Goal: Complete application form: Complete application form

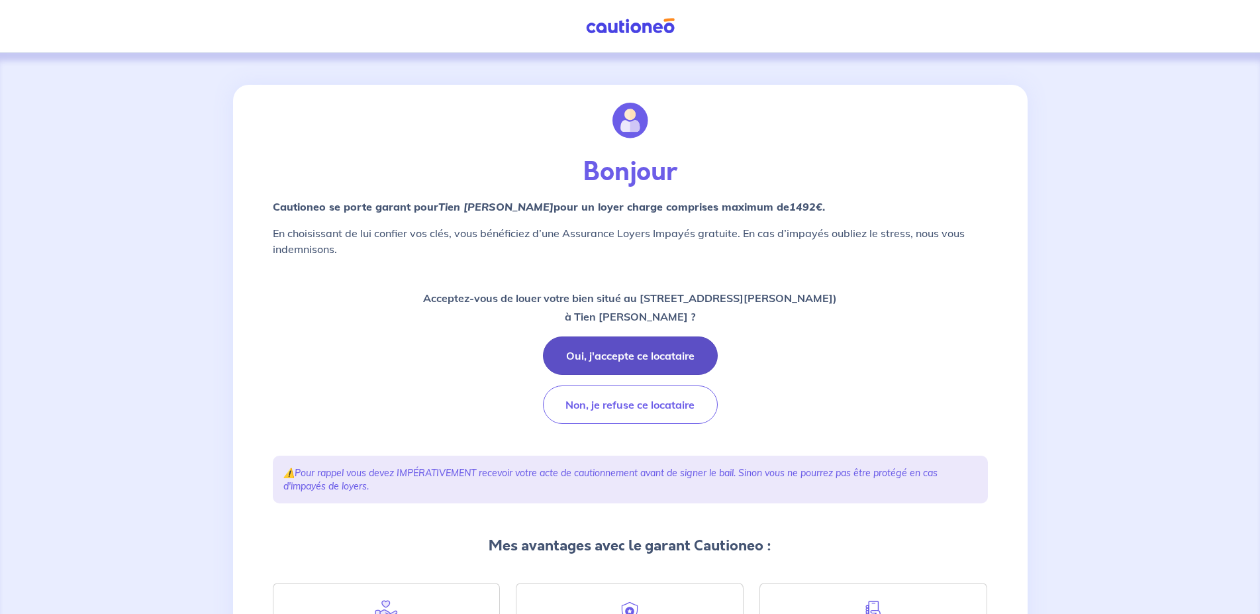
click at [638, 352] on button "Oui, j'accepte ce locataire" at bounding box center [630, 355] width 175 height 38
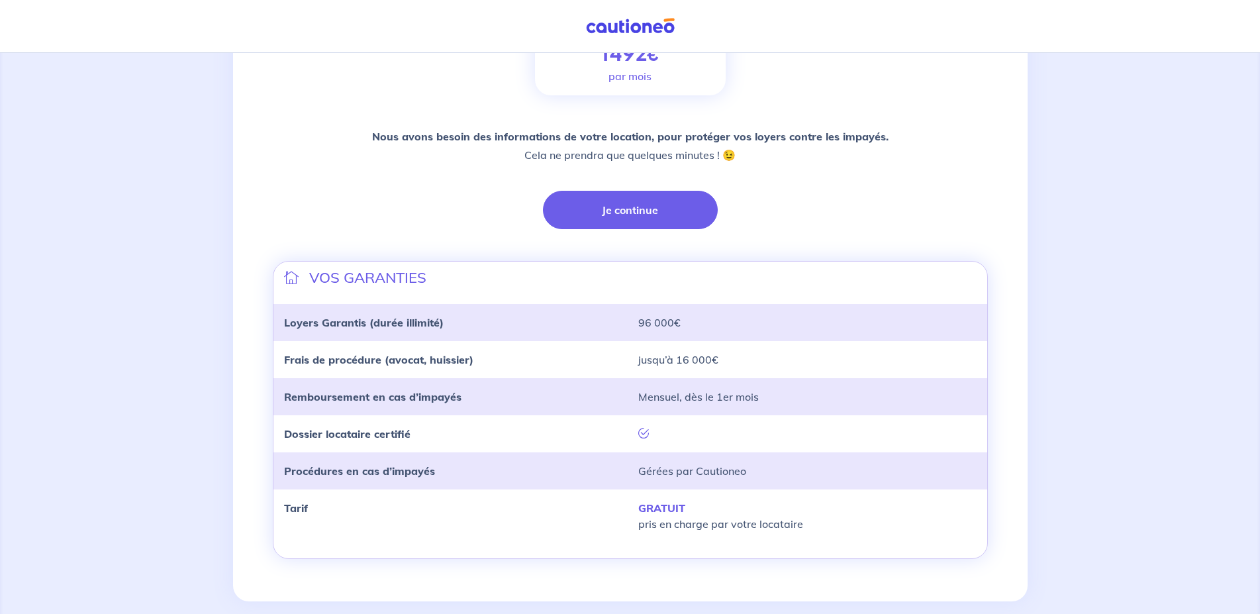
scroll to position [268, 0]
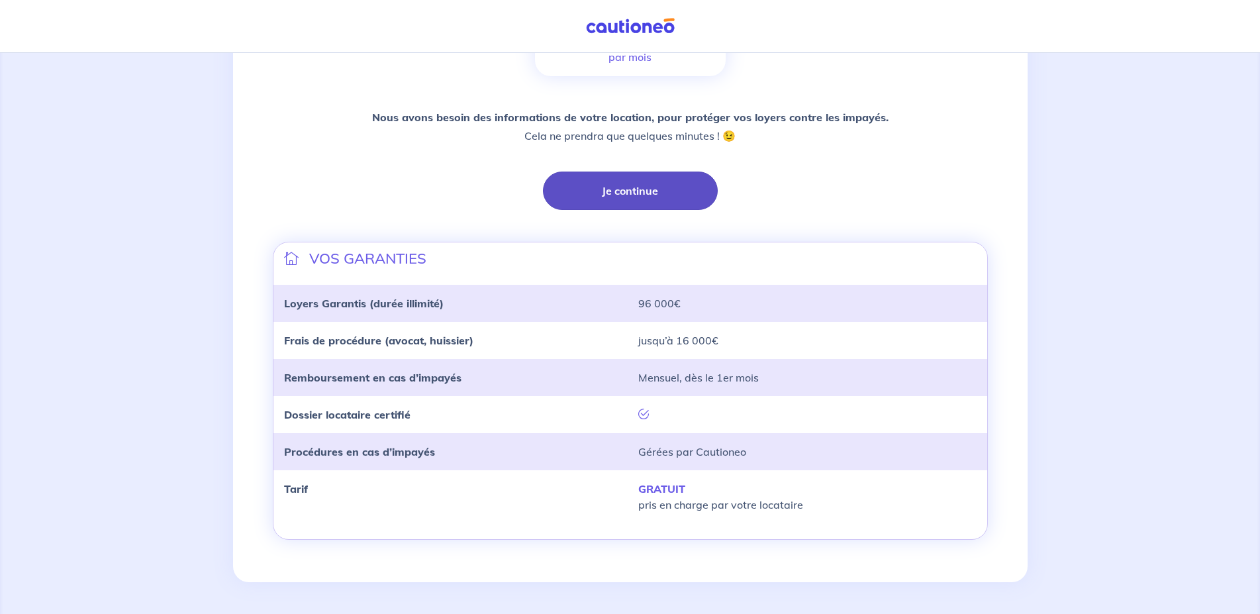
click at [623, 185] on button "Je continue" at bounding box center [630, 191] width 175 height 38
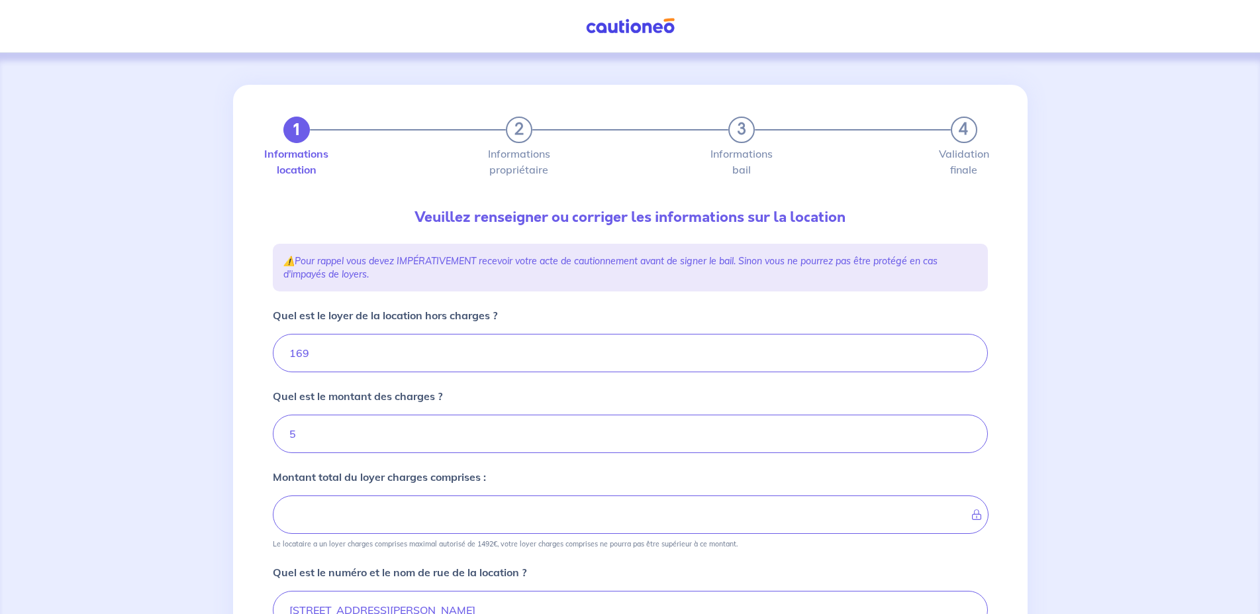
type input "174"
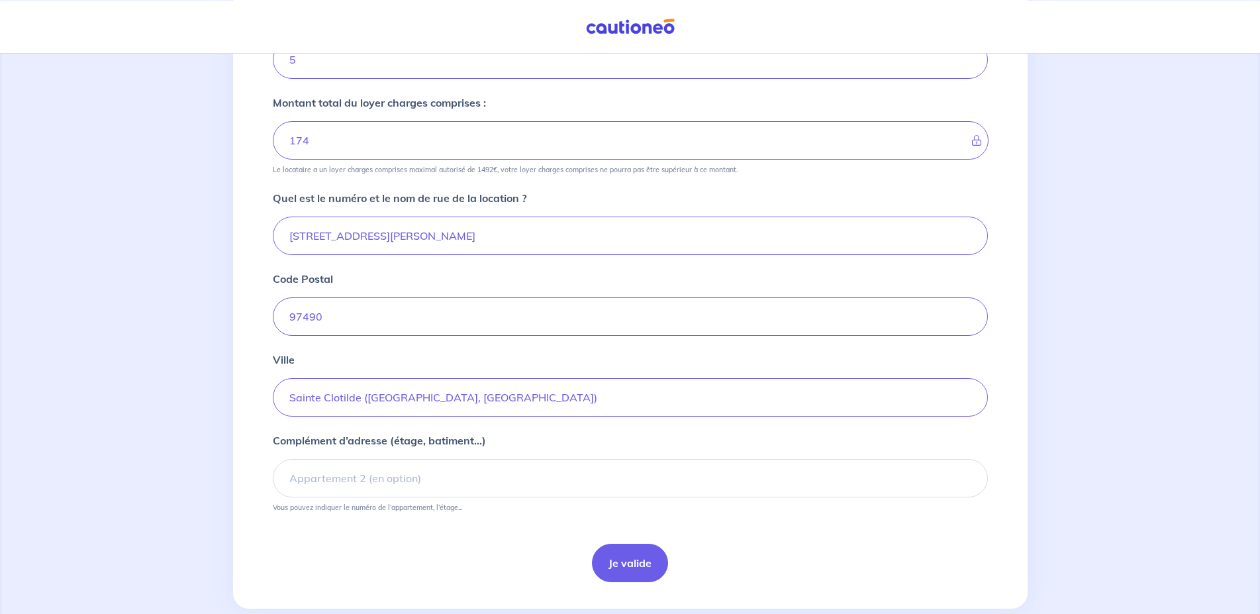
scroll to position [401, 0]
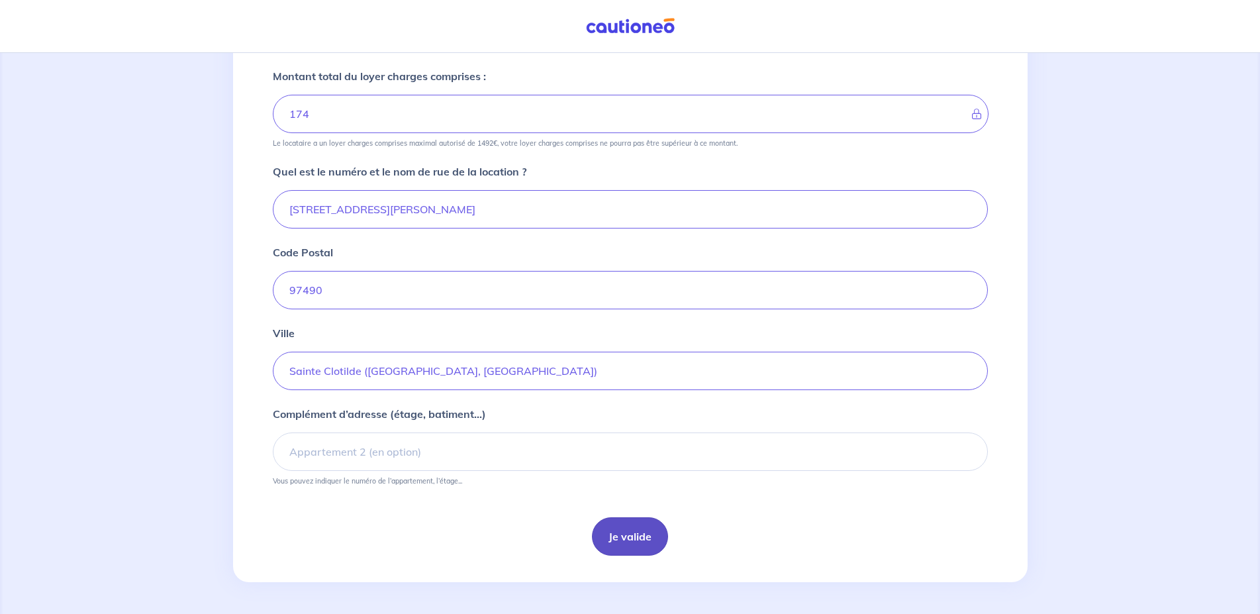
click at [628, 538] on button "Je valide" at bounding box center [630, 536] width 76 height 38
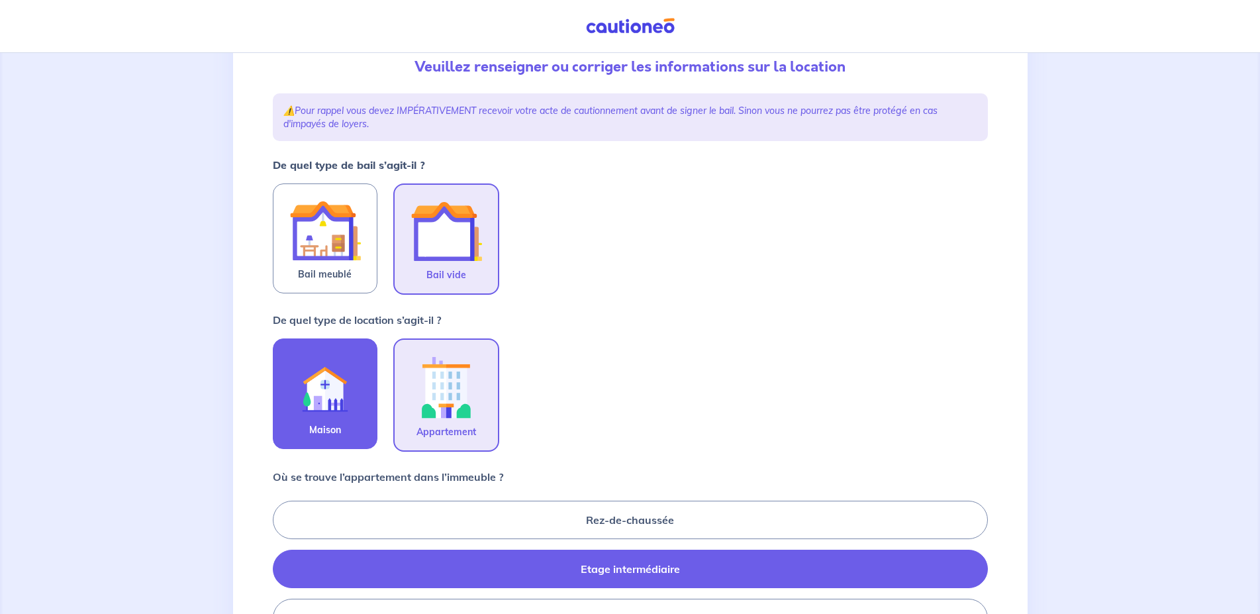
scroll to position [203, 0]
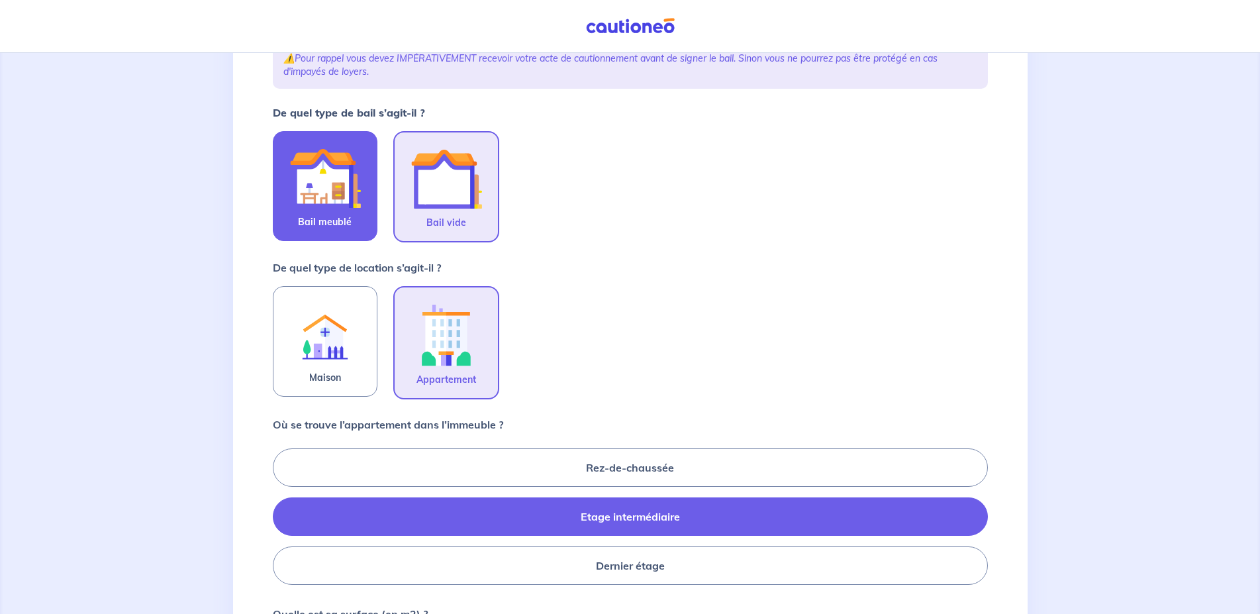
click at [326, 193] on img at bounding box center [325, 178] width 72 height 72
click at [0, 0] on input "Bail meublé" at bounding box center [0, 0] width 0 height 0
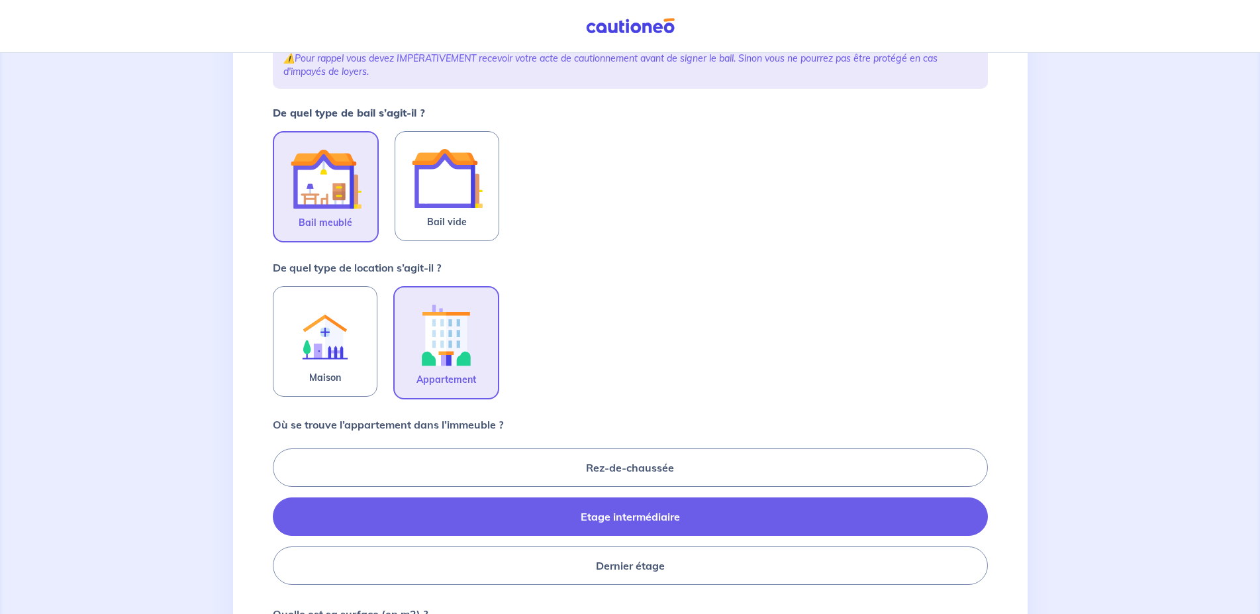
click at [431, 379] on span "Appartement" at bounding box center [447, 379] width 60 height 16
click at [0, 0] on input "Appartement" at bounding box center [0, 0] width 0 height 0
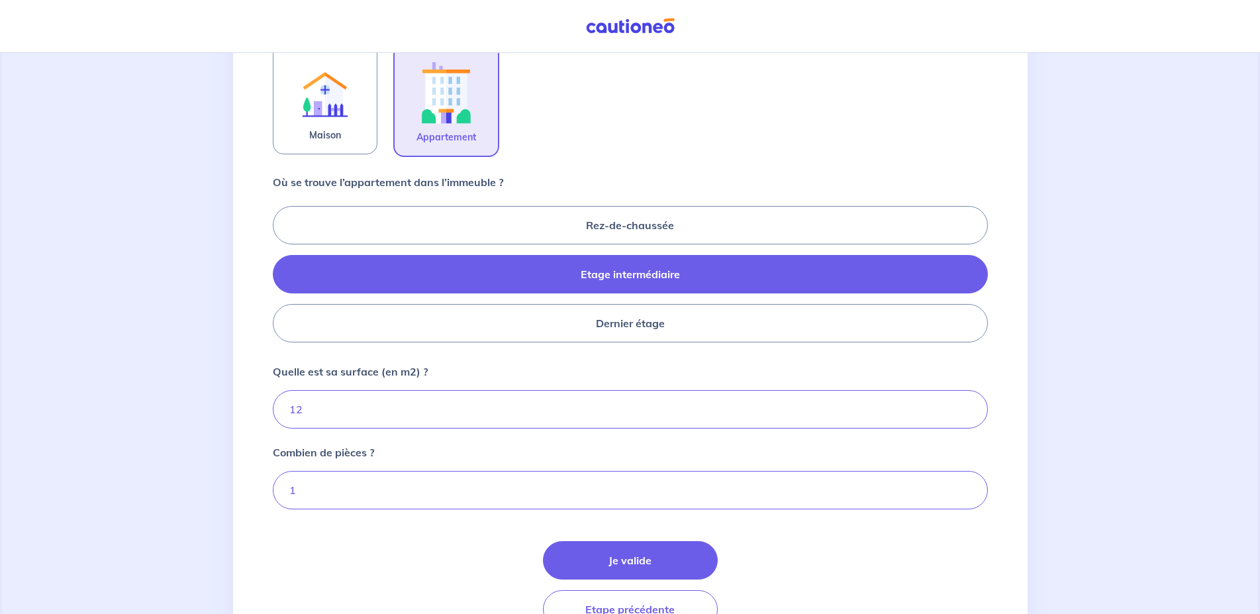
scroll to position [518, 0]
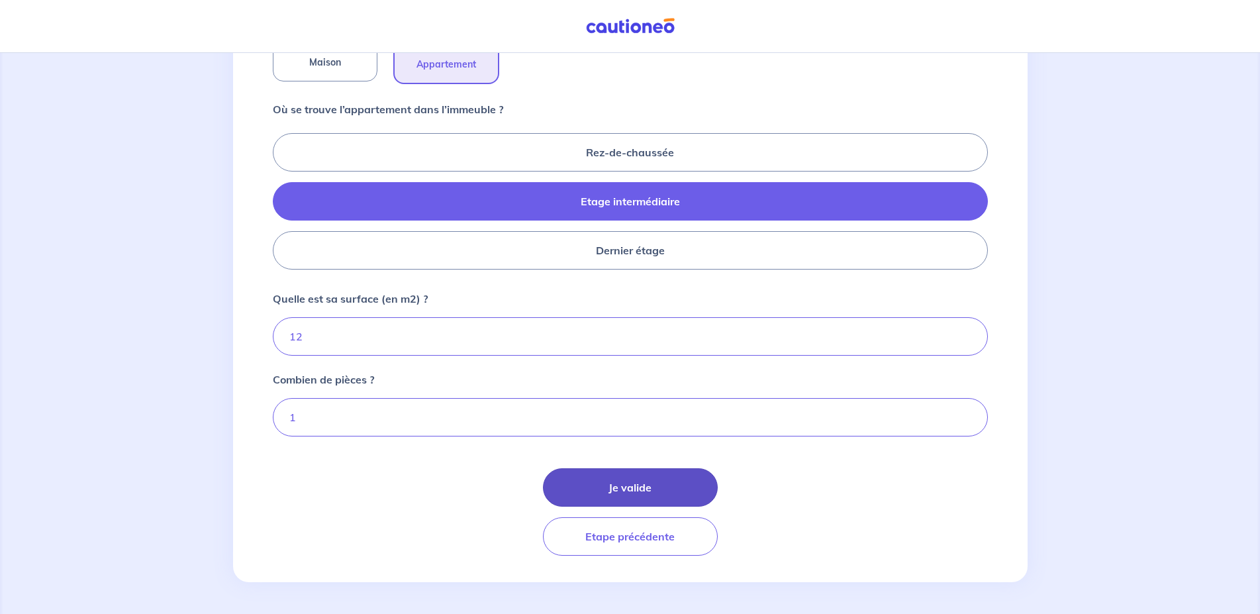
click at [624, 485] on button "Je valide" at bounding box center [630, 487] width 175 height 38
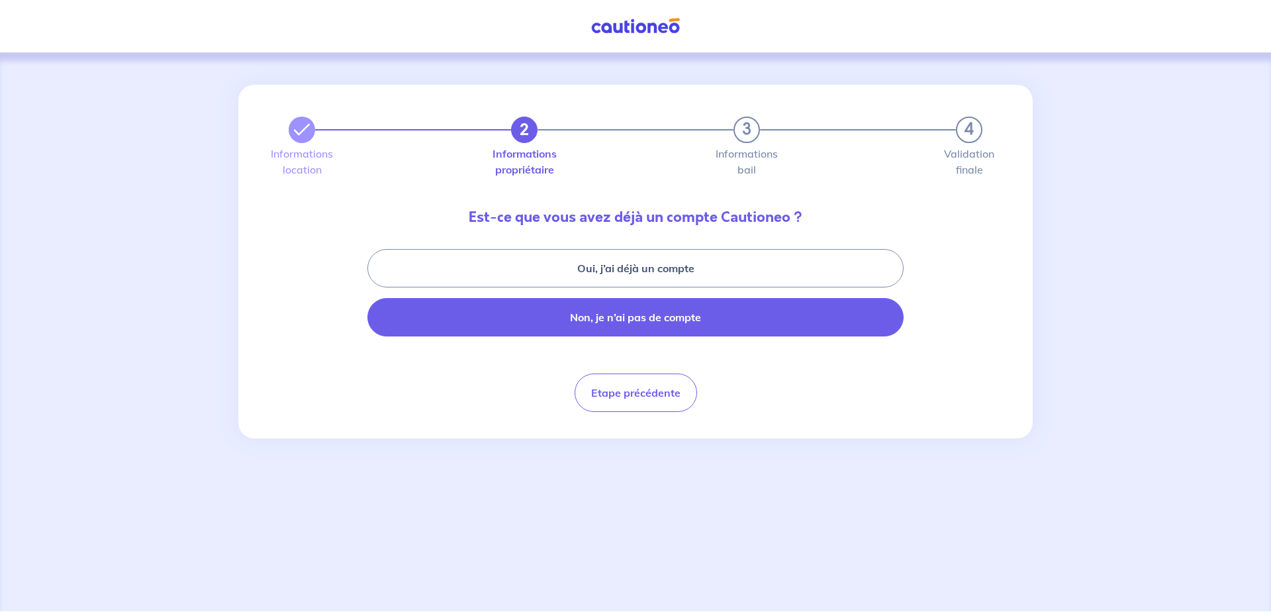
click at [597, 320] on button "Non, je n’ai pas de compte" at bounding box center [636, 317] width 536 height 38
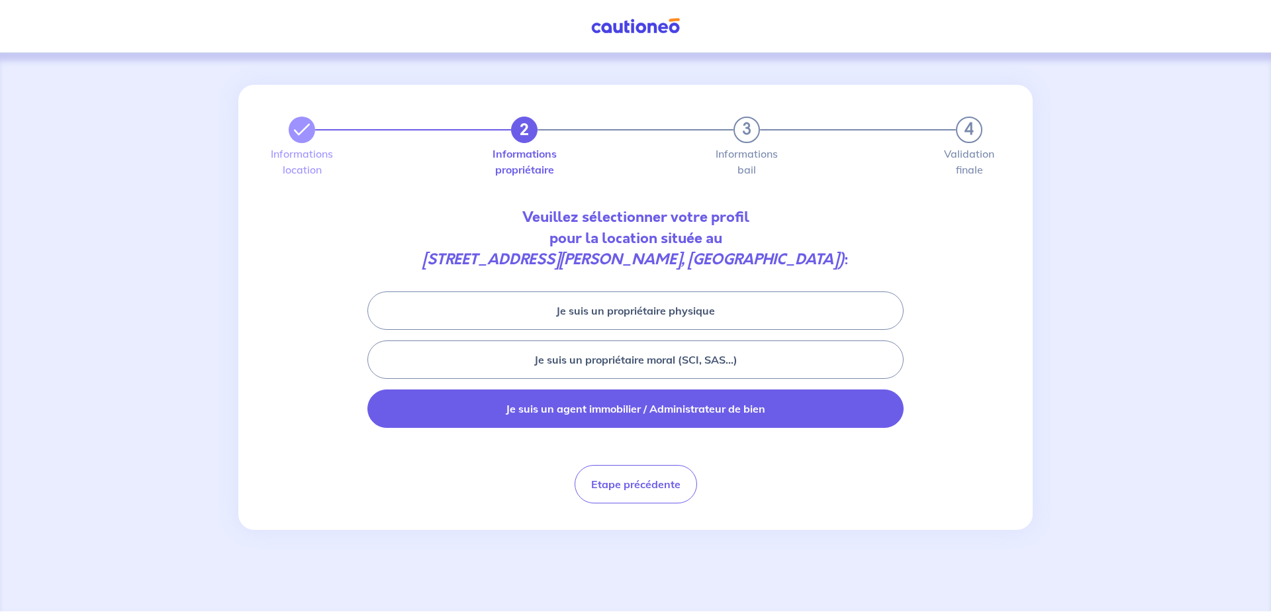
click at [689, 409] on button "Je suis un agent immobilier / Administrateur de bien" at bounding box center [636, 408] width 536 height 38
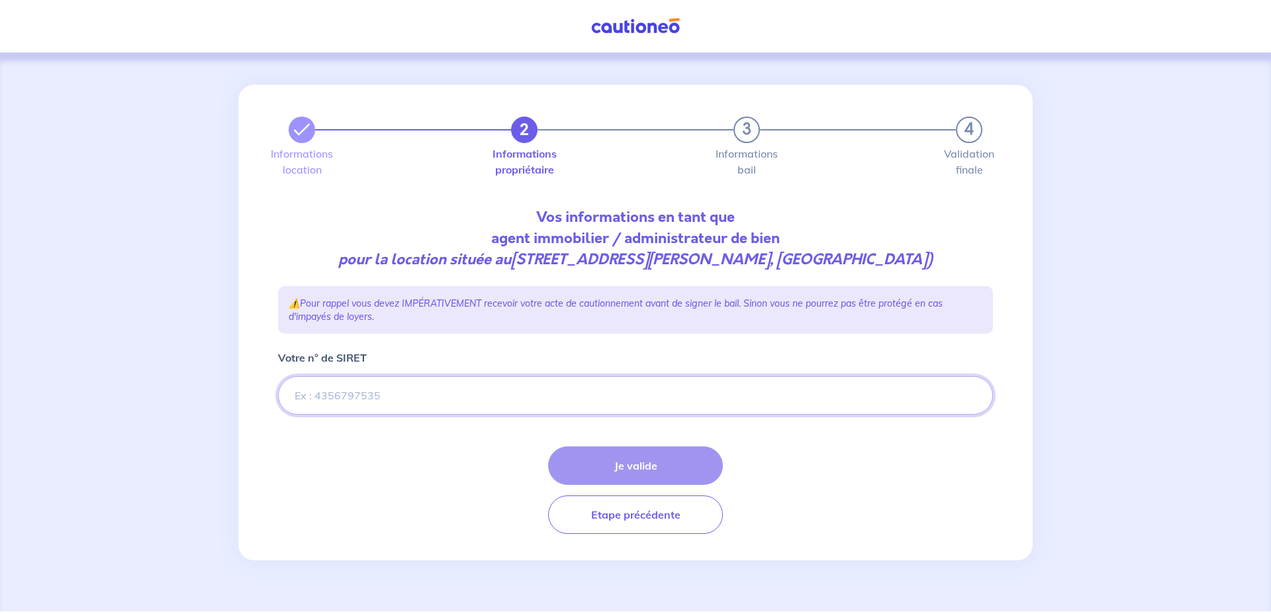
click at [369, 408] on input "Votre n° de SIRET" at bounding box center [635, 395] width 715 height 38
click at [371, 415] on input "Votre n° de SIRET" at bounding box center [635, 395] width 715 height 38
click at [397, 403] on input "Votre n° de SIRET" at bounding box center [635, 395] width 715 height 38
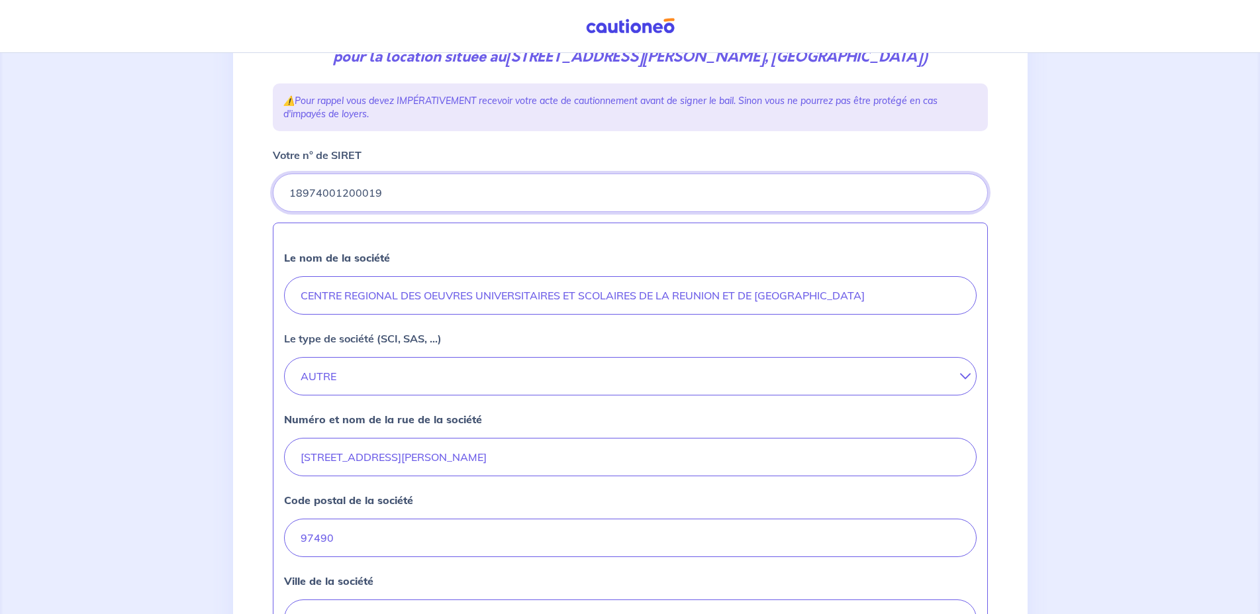
type input "18974001200019"
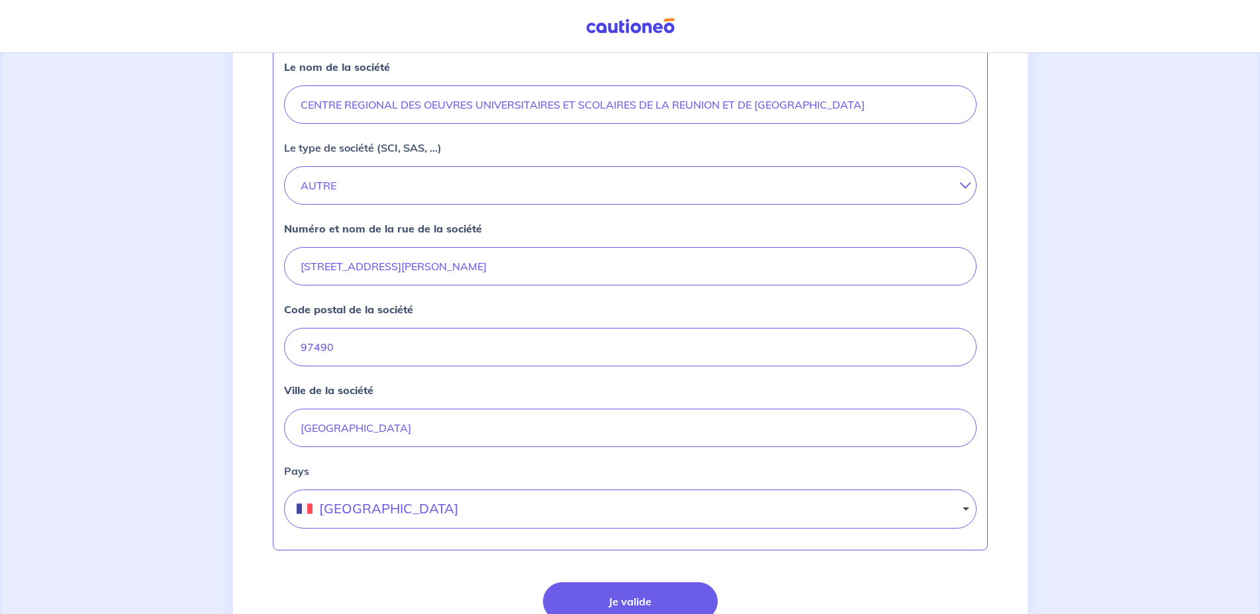
scroll to position [528, 0]
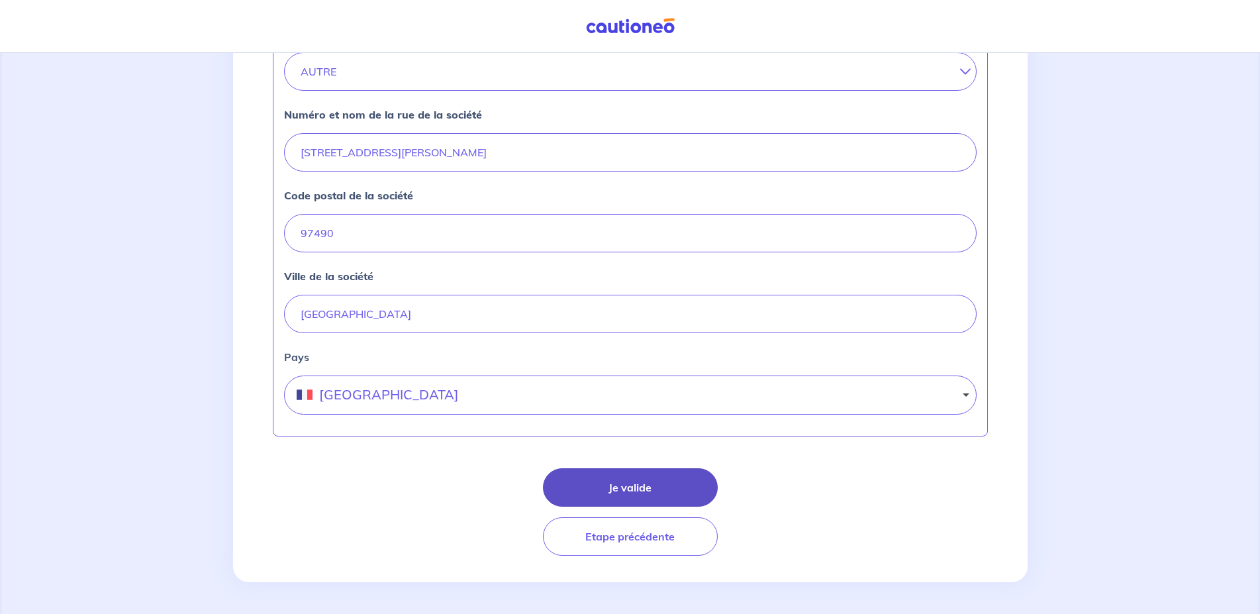
click at [652, 489] on button "Je valide" at bounding box center [630, 487] width 175 height 38
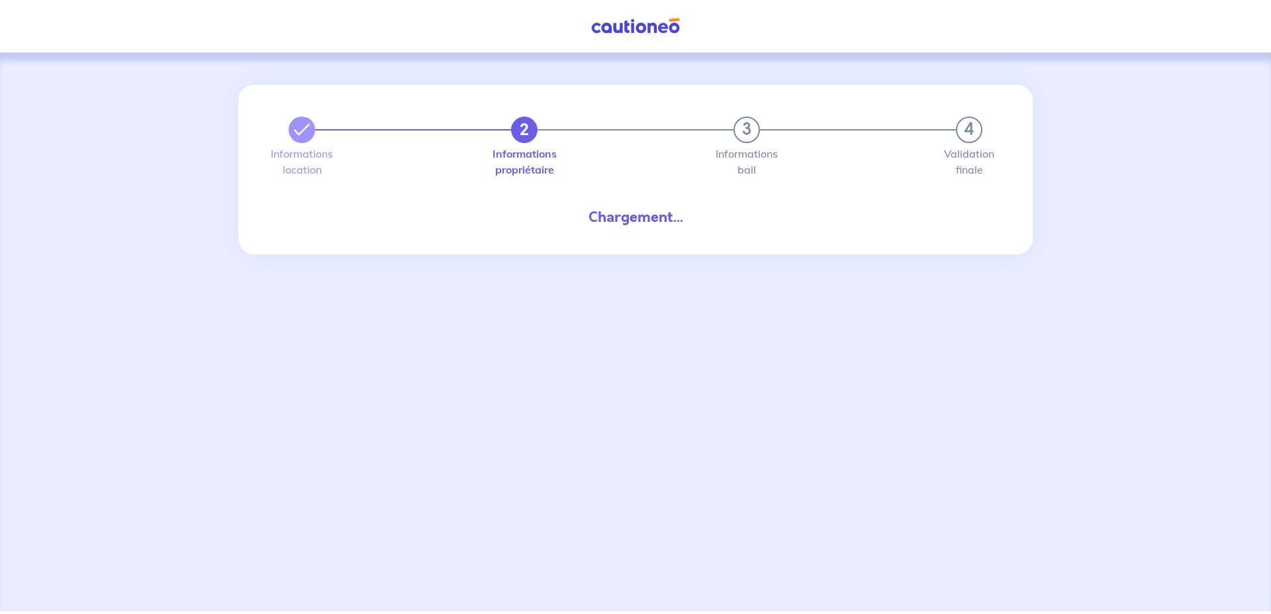
select select "FR"
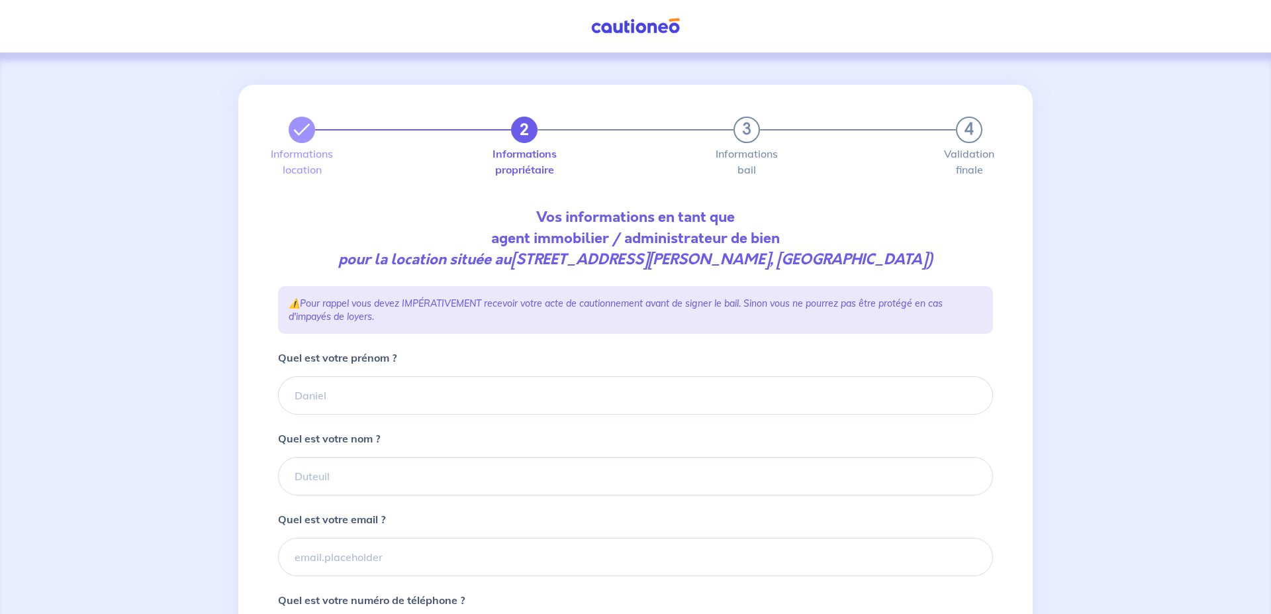
type input "02 62 48 32 17"
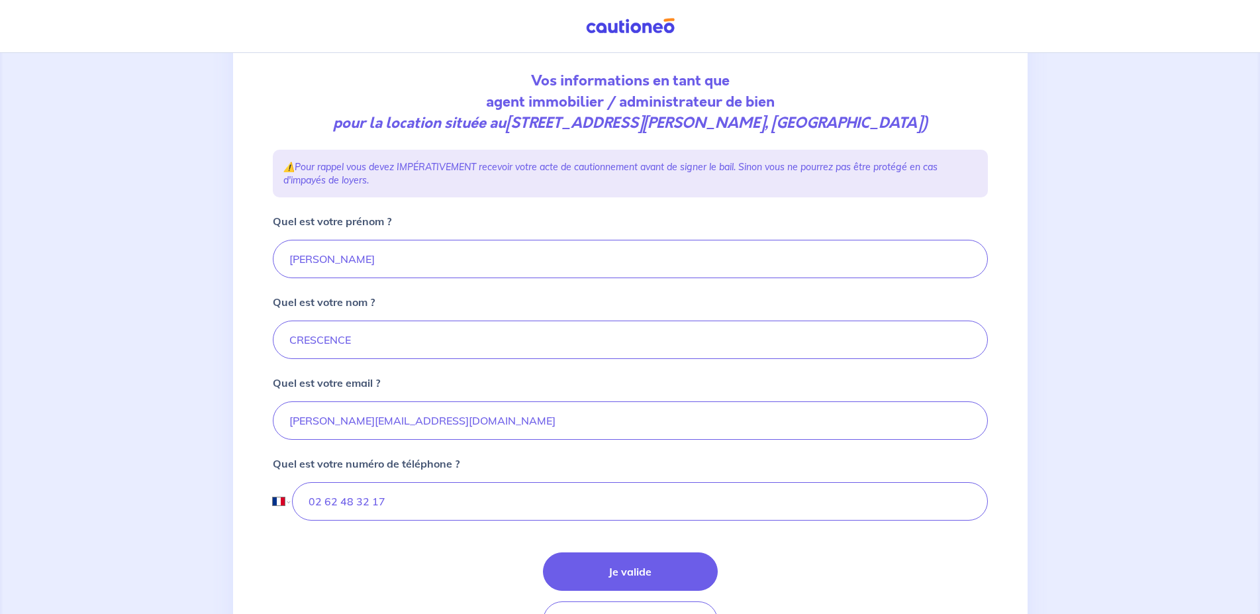
scroll to position [203, 0]
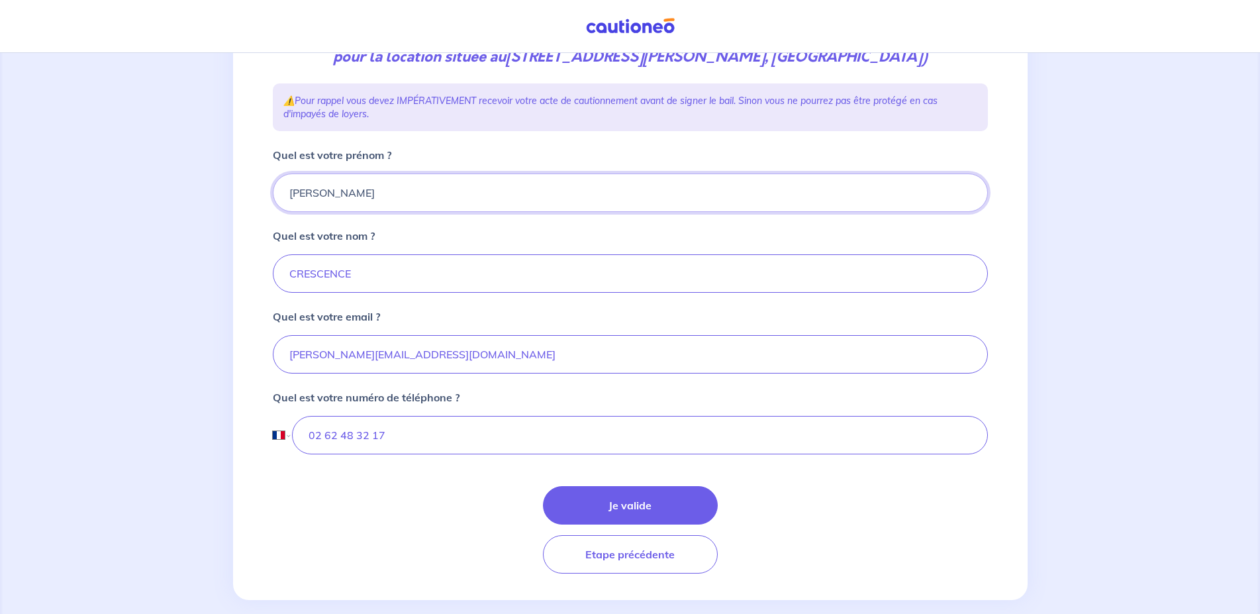
drag, startPoint x: 319, startPoint y: 217, endPoint x: 219, endPoint y: 194, distance: 103.1
click at [273, 194] on input "Quel est votre prénom ?" at bounding box center [630, 192] width 715 height 38
type input "[PERSON_NAME]"
drag, startPoint x: 369, startPoint y: 294, endPoint x: 196, endPoint y: 285, distance: 173.7
click at [273, 285] on input "Quel est votre nom ?" at bounding box center [630, 273] width 715 height 38
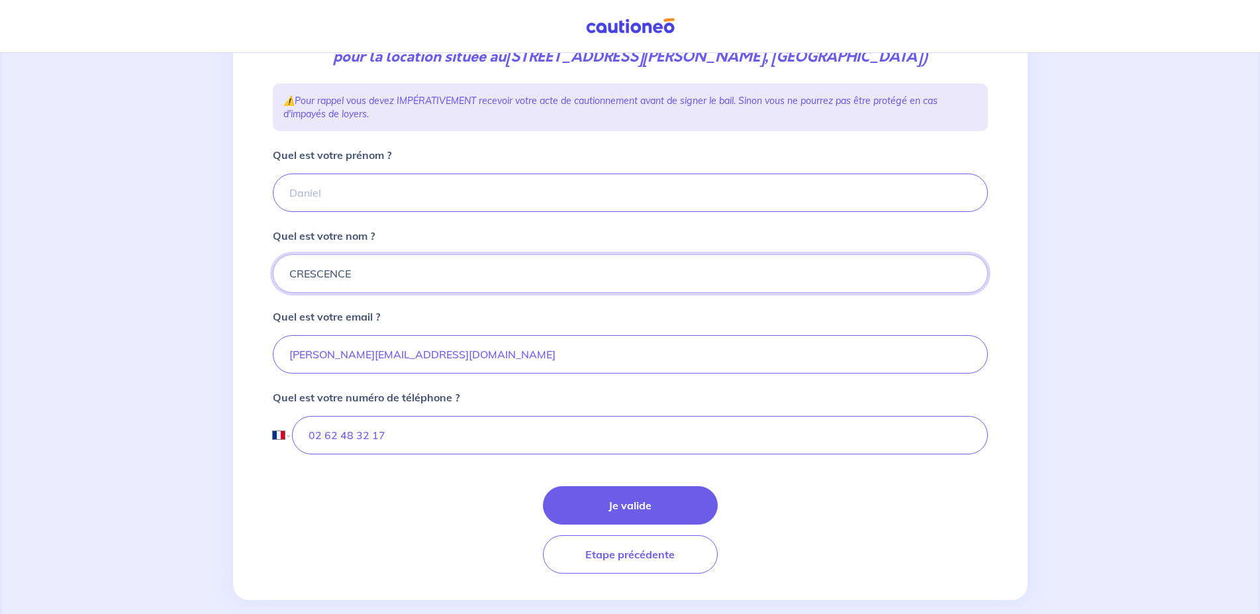
type input "CRESCENCE"
drag, startPoint x: 311, startPoint y: 375, endPoint x: 201, endPoint y: 371, distance: 110.7
click at [273, 373] on input "Quel est votre email ?" at bounding box center [630, 354] width 715 height 38
drag, startPoint x: 360, startPoint y: 378, endPoint x: 222, endPoint y: 371, distance: 137.9
click at [273, 371] on input "Quel est votre email ?" at bounding box center [630, 354] width 715 height 38
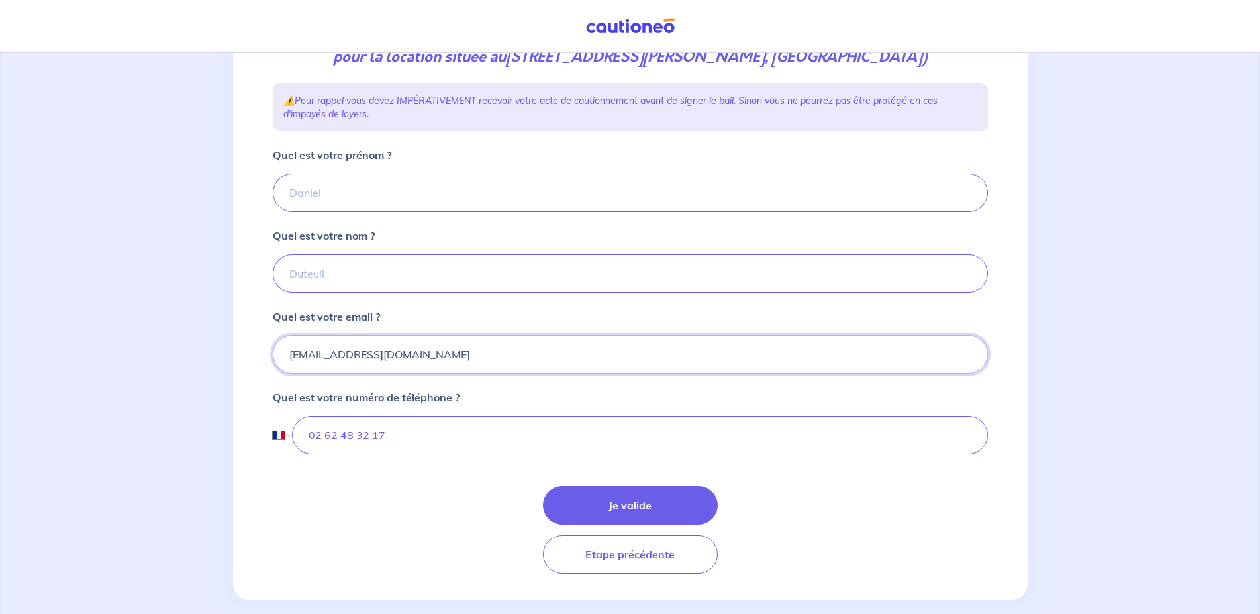
type input "[EMAIL_ADDRESS][DOMAIN_NAME]"
click at [444, 209] on input "Quel est votre prénom ?" at bounding box center [630, 192] width 715 height 38
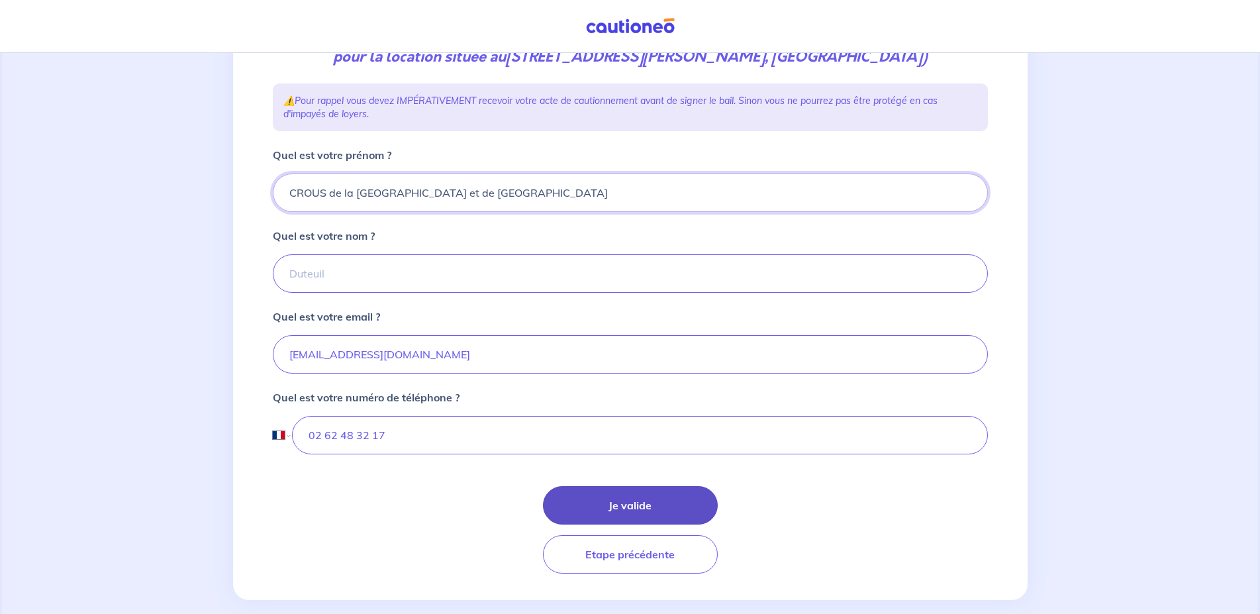
type input "CROUS de la [GEOGRAPHIC_DATA] et de [GEOGRAPHIC_DATA]"
click at [653, 524] on button "Je valide" at bounding box center [630, 505] width 175 height 38
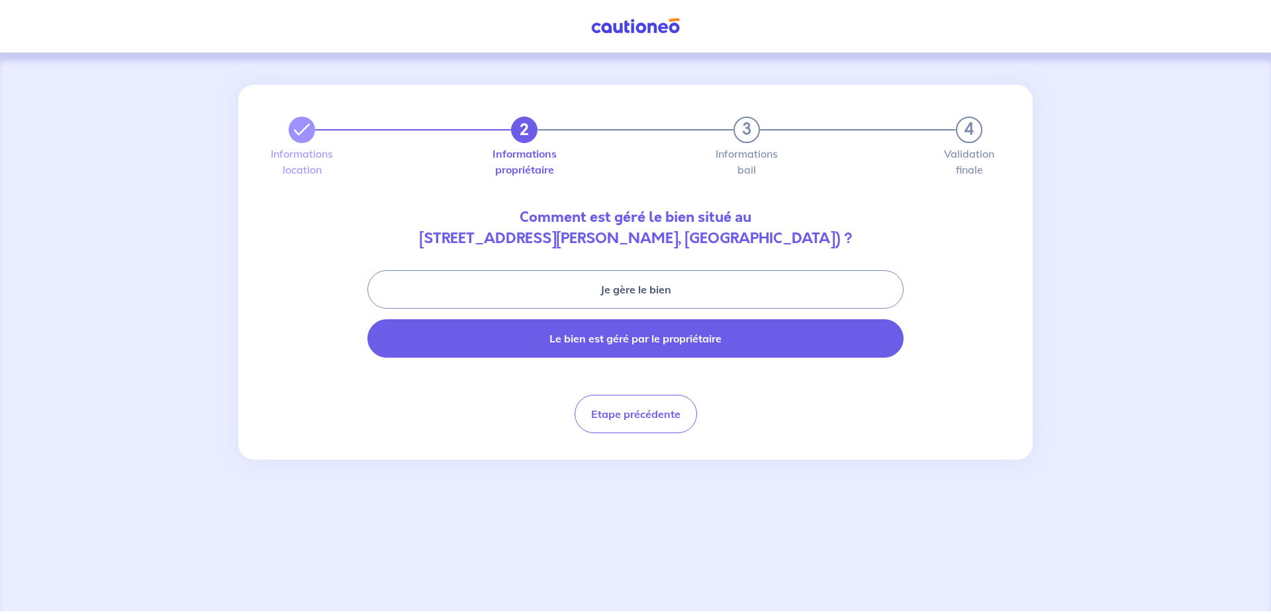
click at [681, 344] on button "Le bien est géré par le propriétaire" at bounding box center [636, 338] width 536 height 38
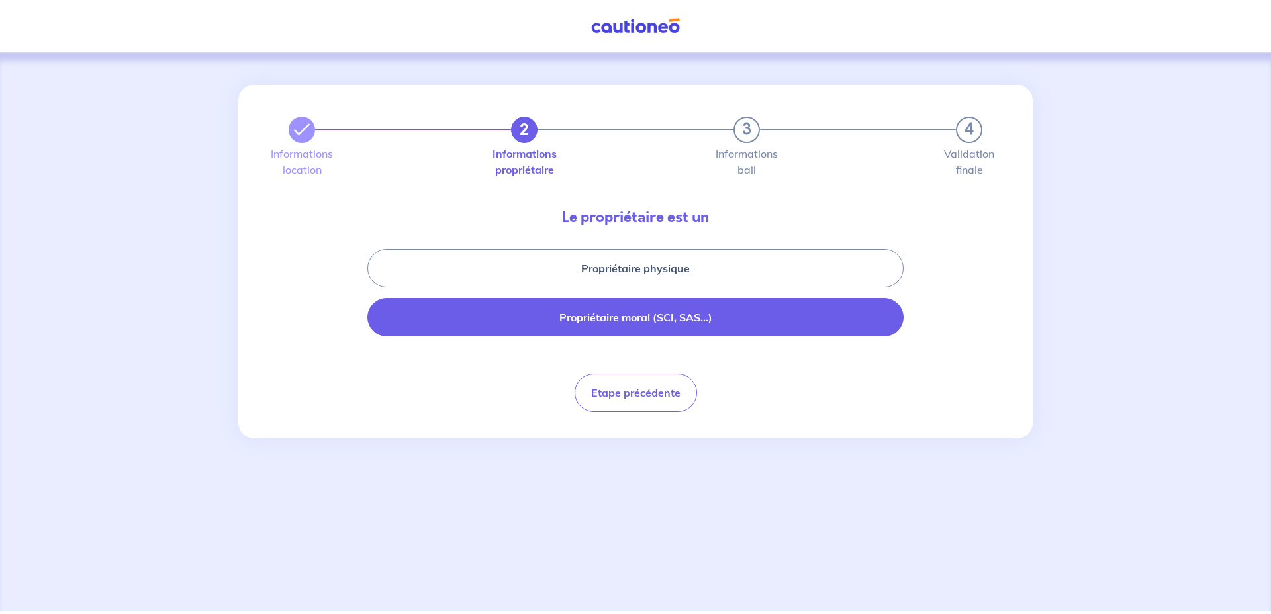
click at [693, 321] on button "Propriétaire moral (SCI, SAS...)" at bounding box center [636, 317] width 536 height 38
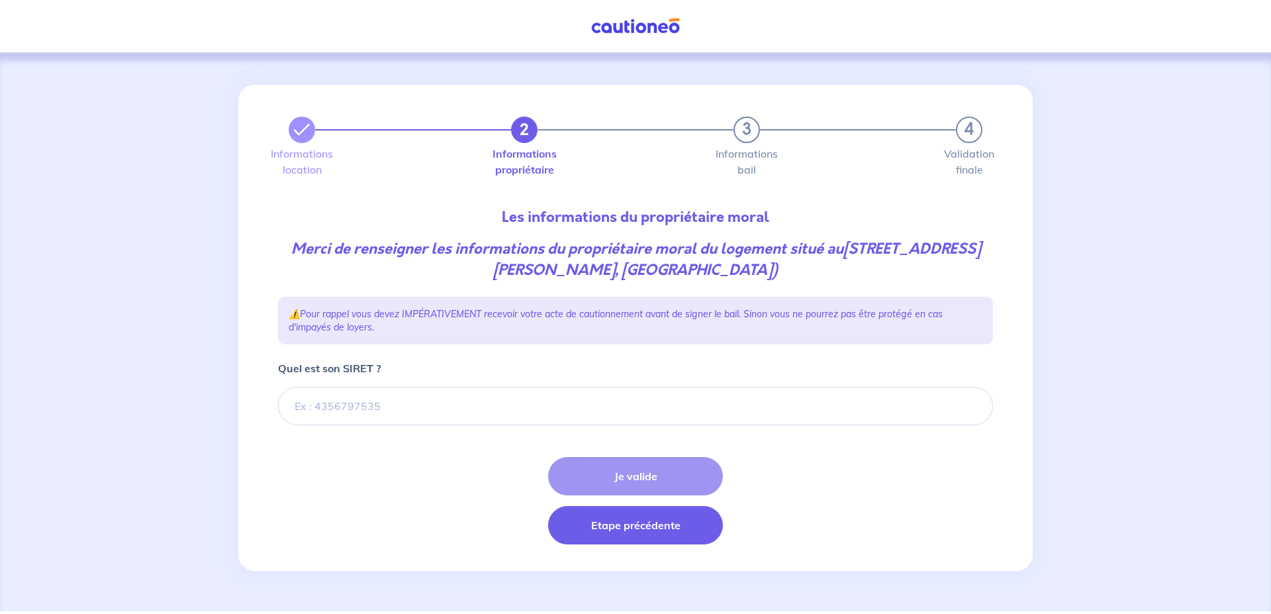
click at [650, 529] on button "Etape précédente" at bounding box center [635, 525] width 175 height 38
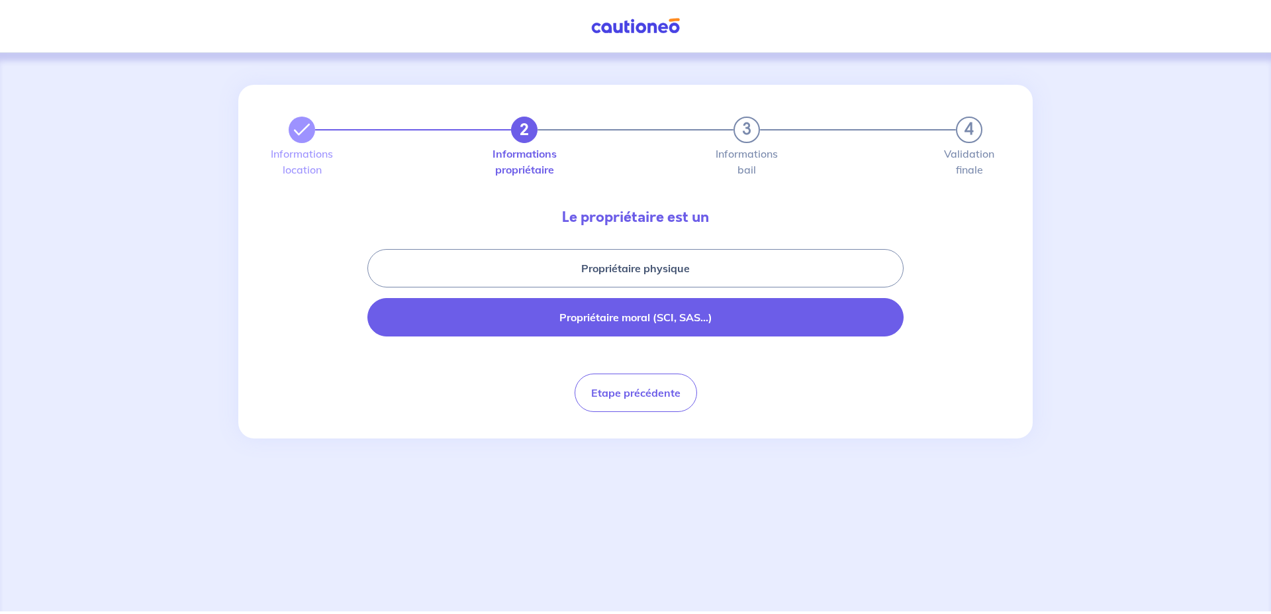
click at [660, 313] on button "Propriétaire moral (SCI, SAS...)" at bounding box center [636, 317] width 536 height 38
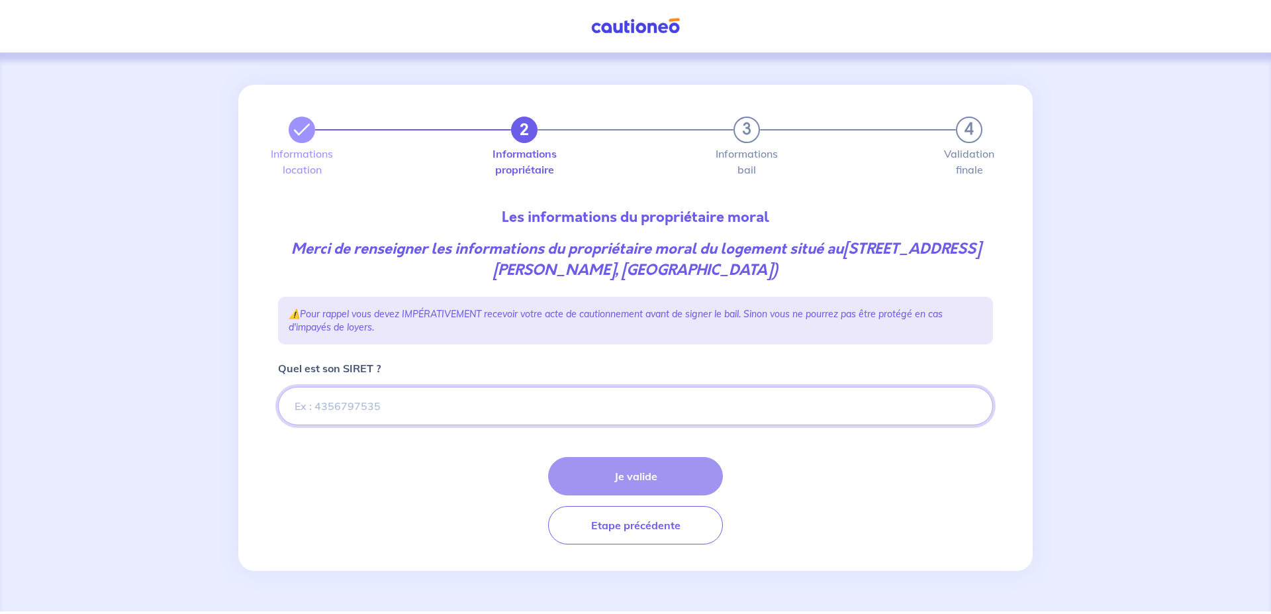
click at [350, 405] on input "Quel est son SIRET ?" at bounding box center [635, 406] width 715 height 38
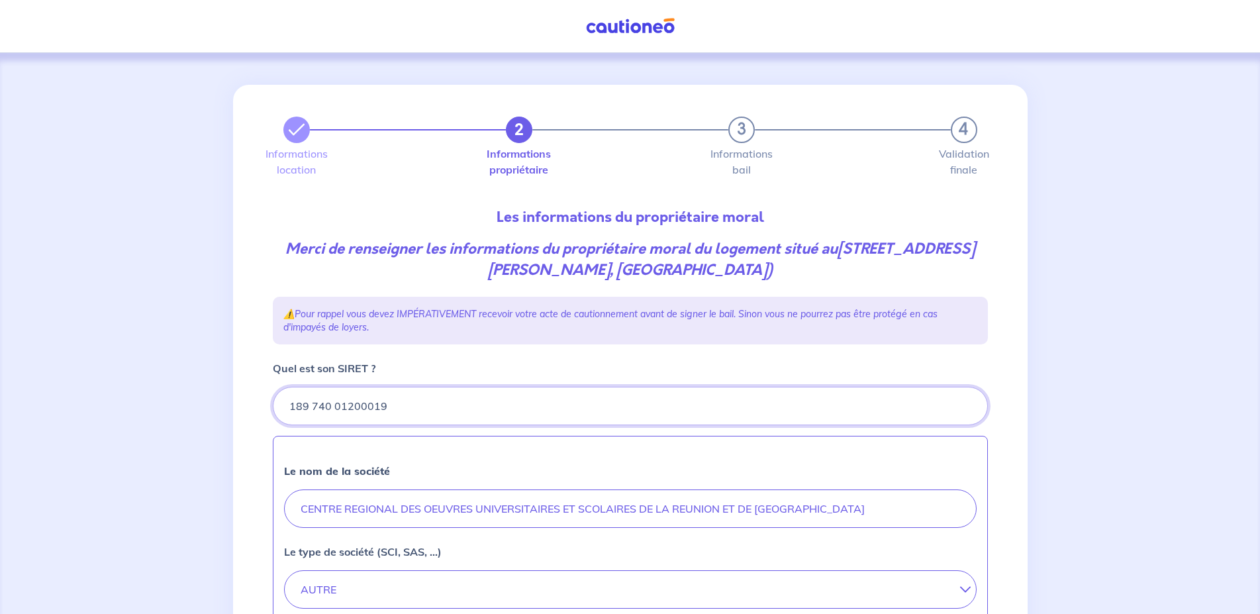
type input "189 740 01200019"
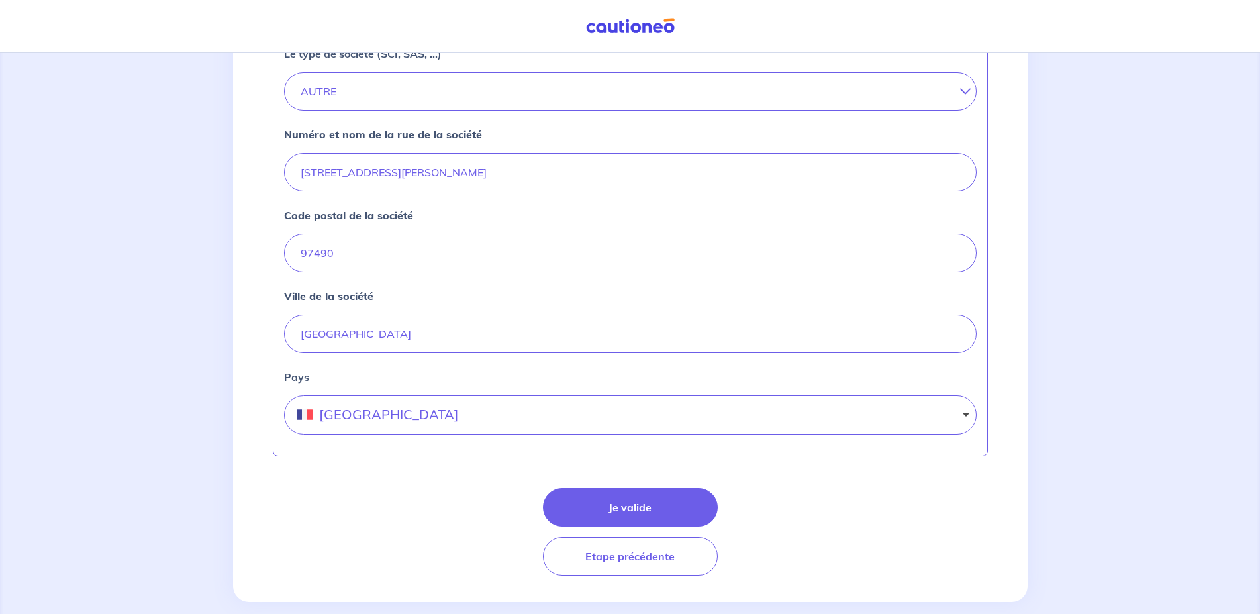
scroll to position [518, 0]
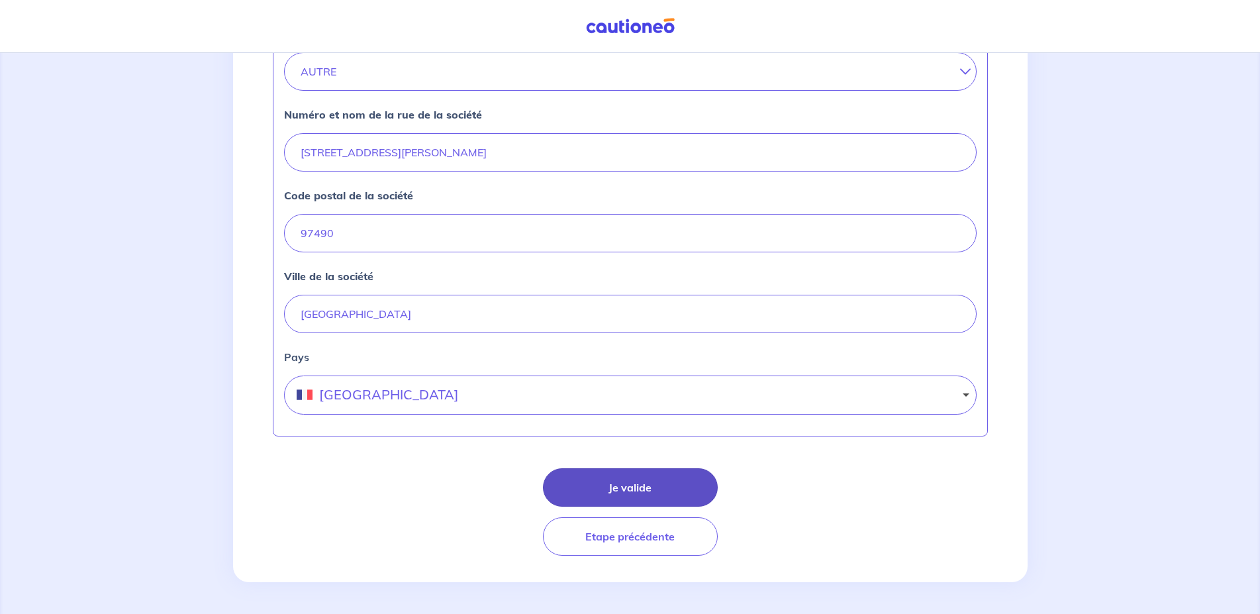
click at [623, 487] on button "Je valide" at bounding box center [630, 487] width 175 height 38
select select "FR"
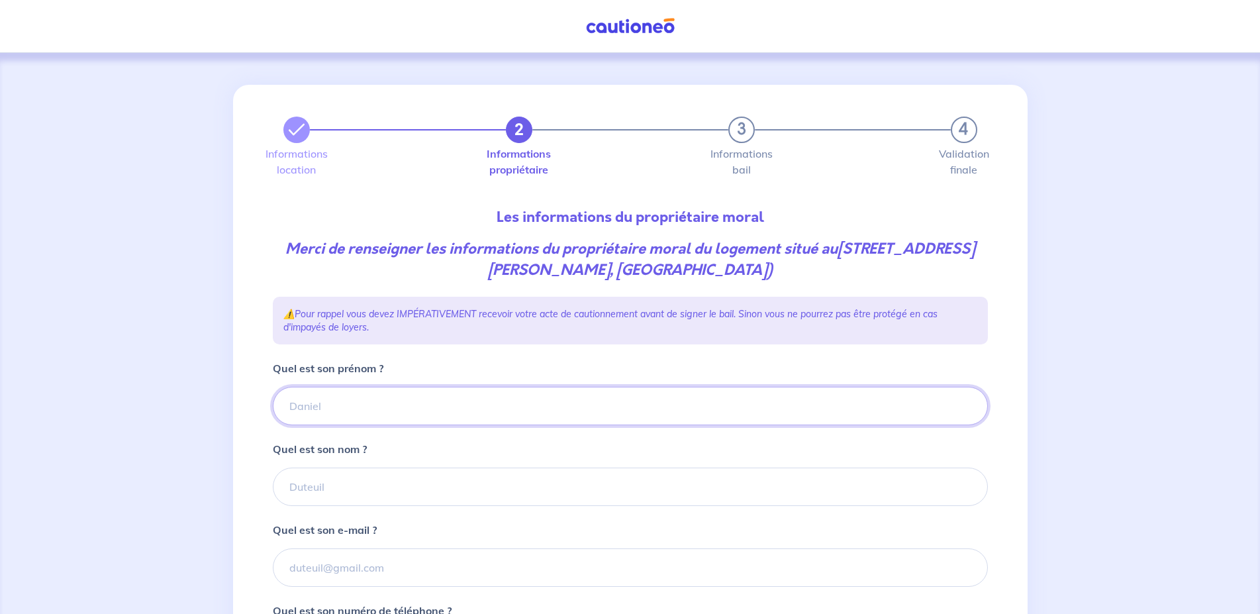
click at [402, 398] on input "Quel est son prénom ?" at bounding box center [630, 406] width 715 height 38
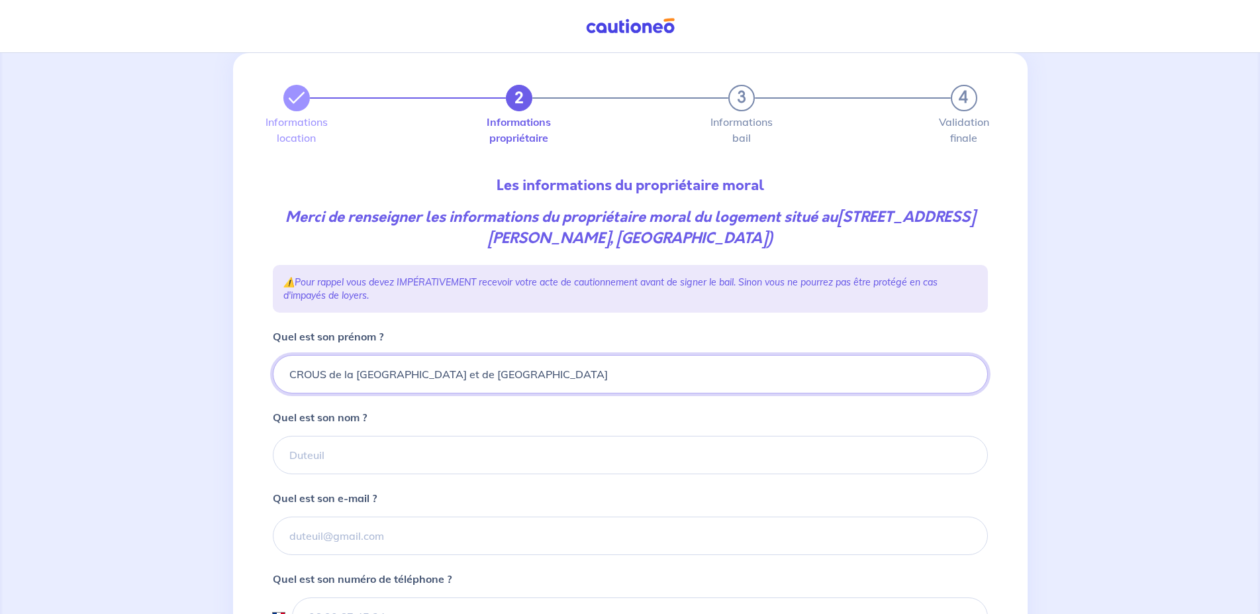
scroll to position [68, 0]
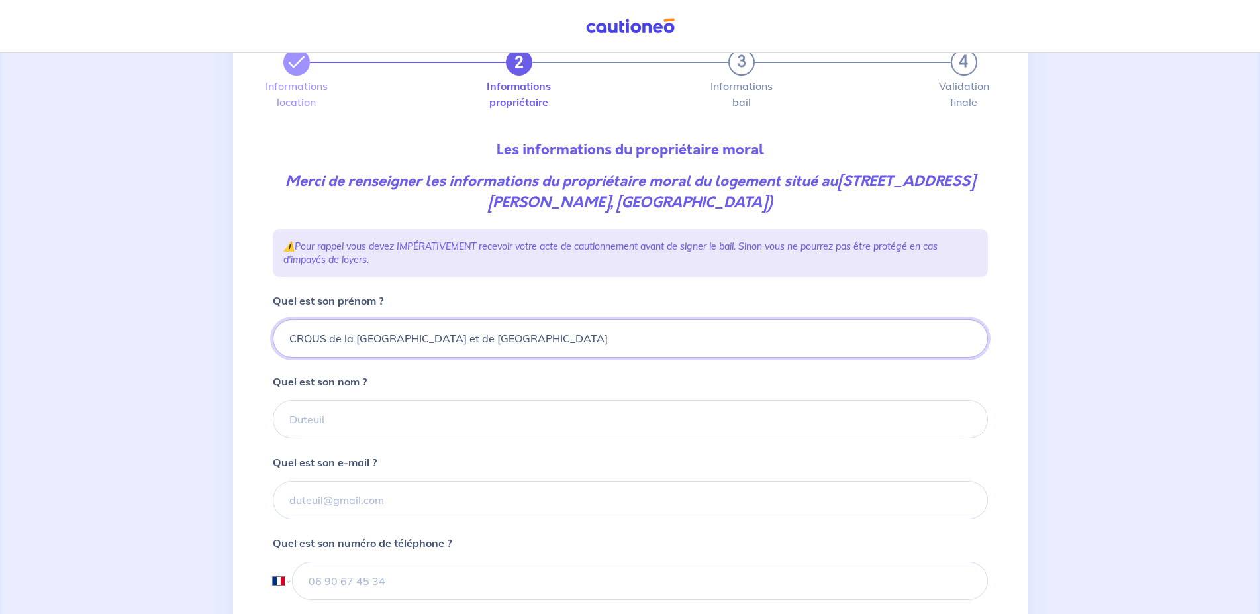
type input "CROUS de la [GEOGRAPHIC_DATA] et de [GEOGRAPHIC_DATA]"
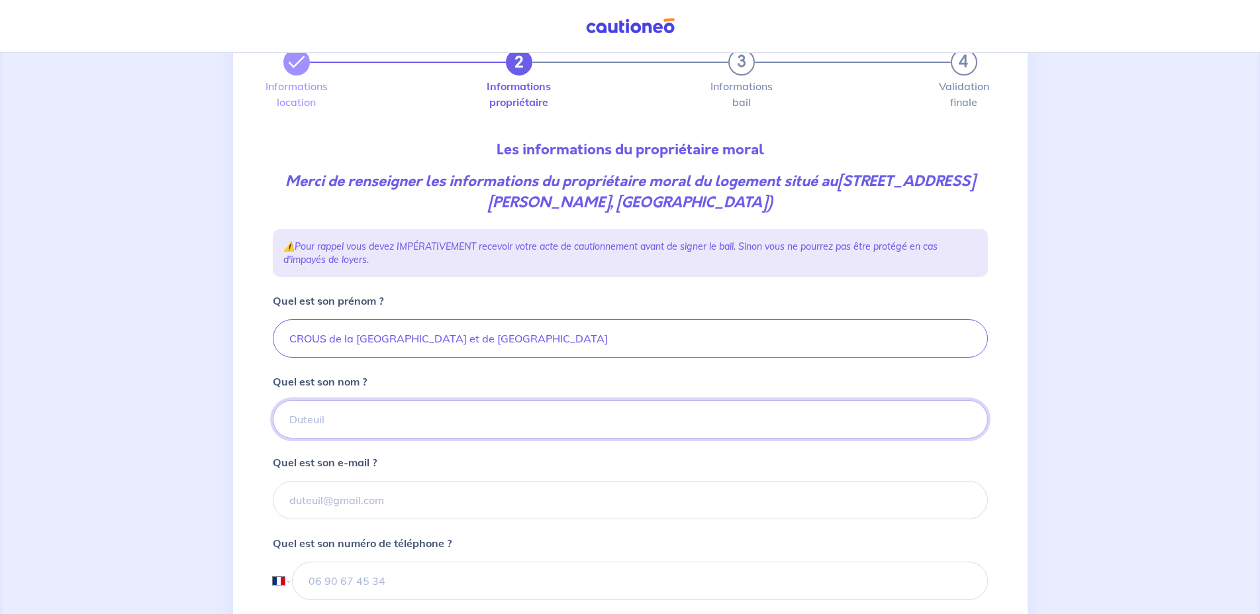
click at [362, 421] on input "Quel est son nom ?" at bounding box center [630, 419] width 715 height 38
type input "crous de la Réunion et de [GEOGRAPHIC_DATA]"
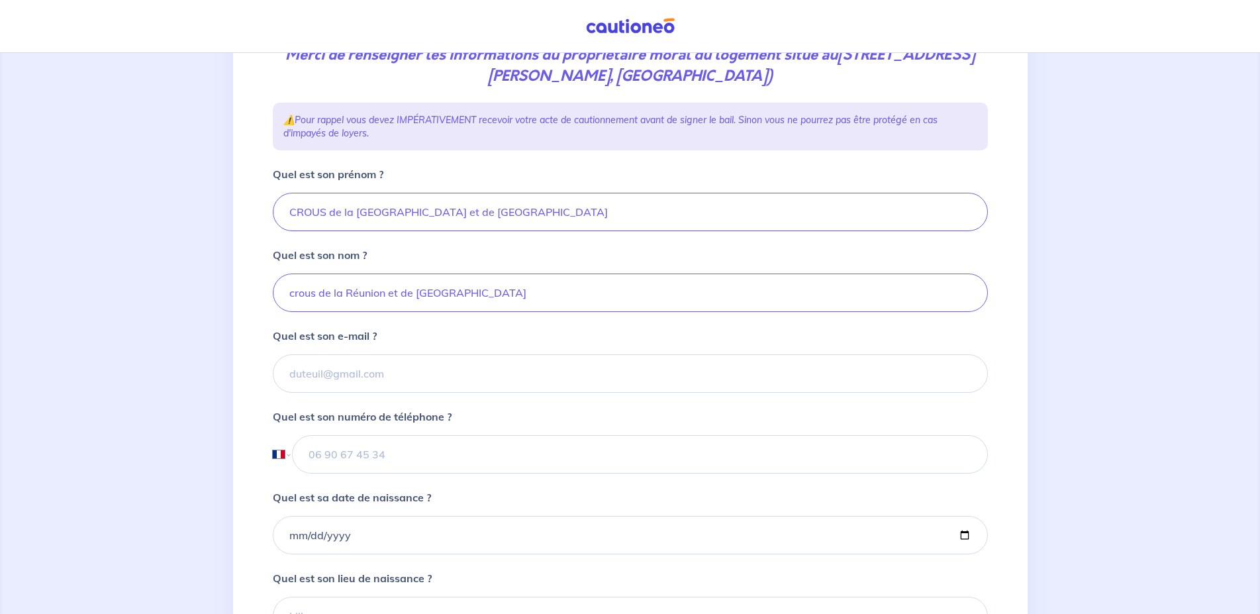
scroll to position [203, 0]
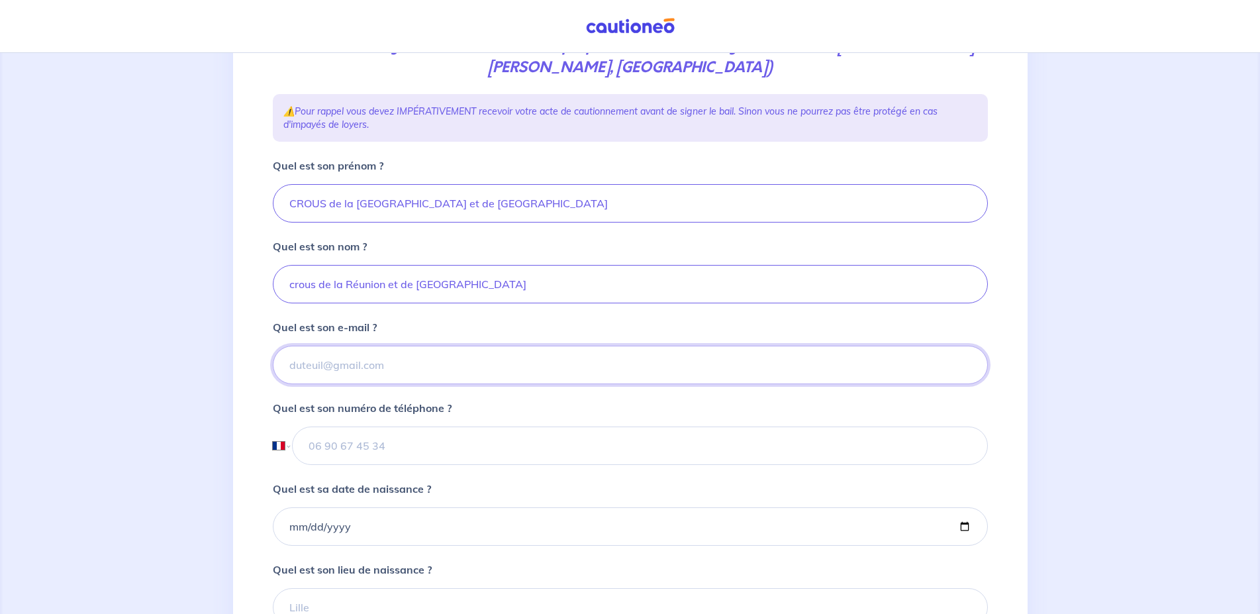
click at [368, 376] on input "Quel est son e-mail ?" at bounding box center [630, 365] width 715 height 38
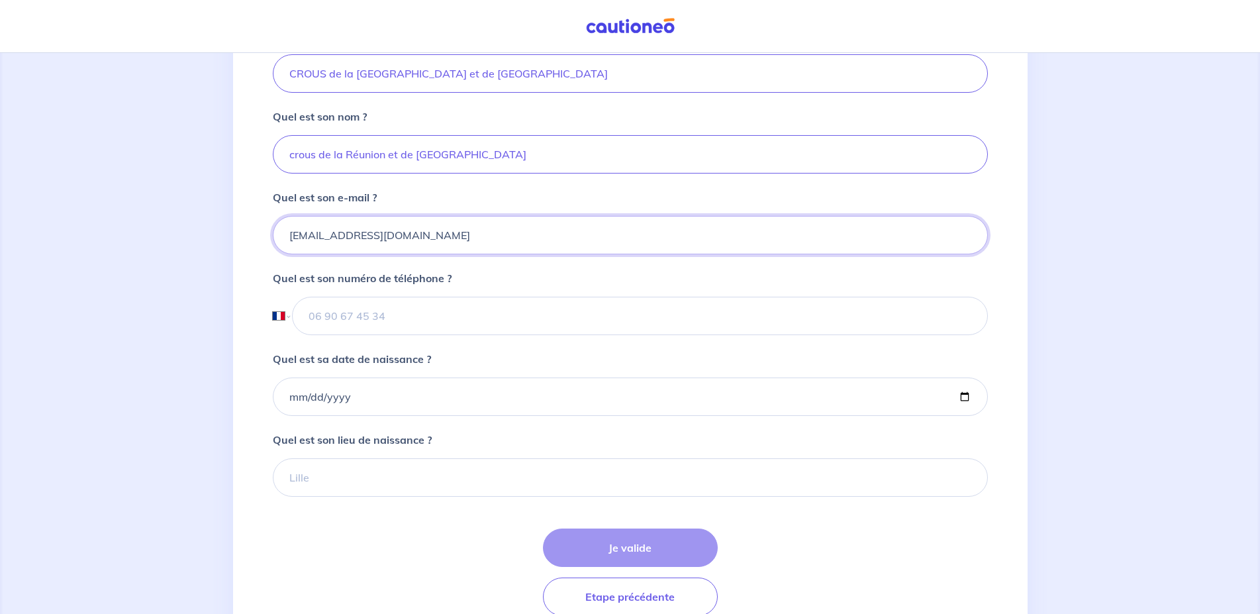
scroll to position [393, 0]
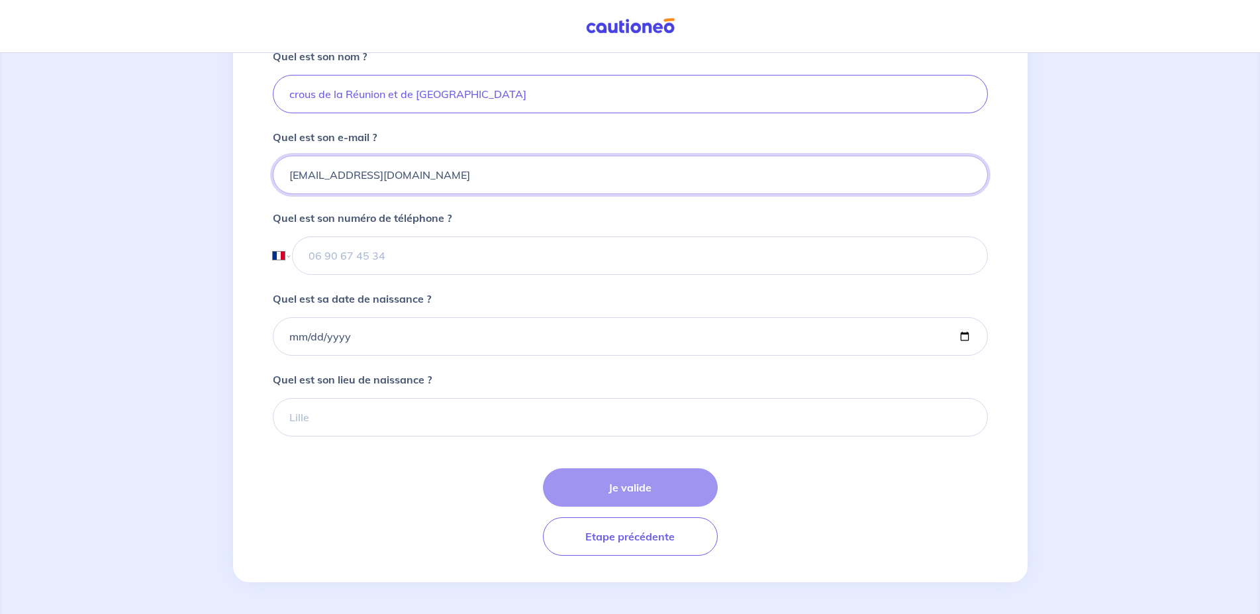
type input "[EMAIL_ADDRESS][DOMAIN_NAME]"
click at [364, 246] on input "tel" at bounding box center [639, 255] width 695 height 38
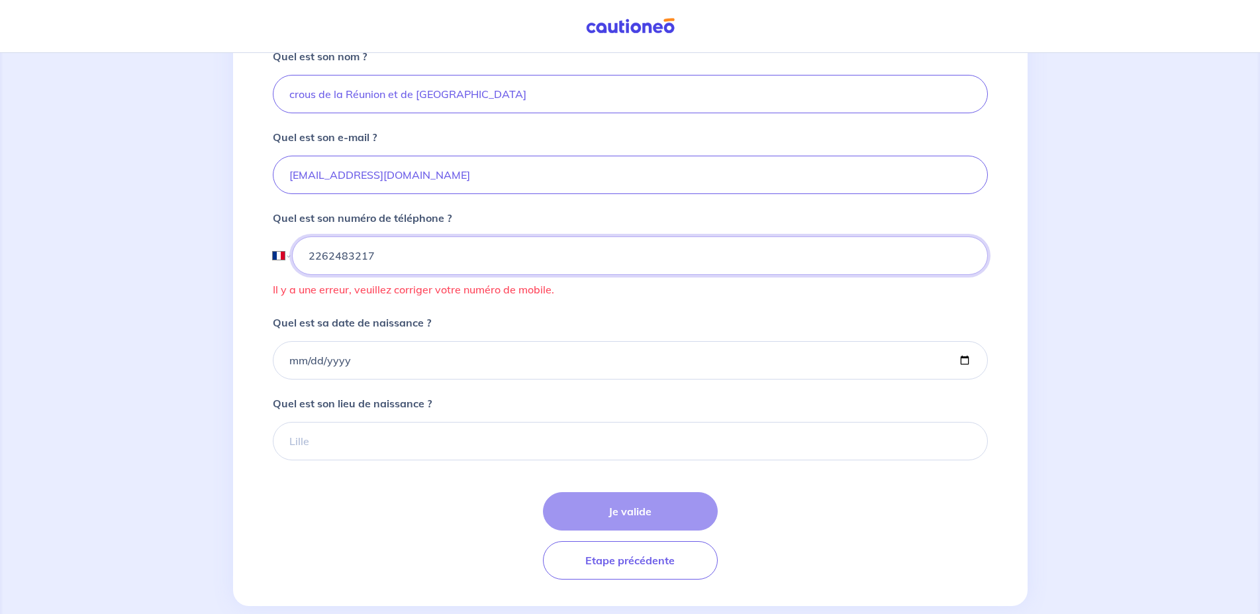
drag, startPoint x: 314, startPoint y: 252, endPoint x: 307, endPoint y: 248, distance: 7.7
click at [307, 248] on input "2262483217" at bounding box center [639, 255] width 695 height 38
type input "000262483217"
click at [609, 517] on div "Je valide Etape précédente" at bounding box center [630, 535] width 715 height 87
click at [962, 360] on input "Quel est sa date de naissance ?" at bounding box center [630, 360] width 715 height 38
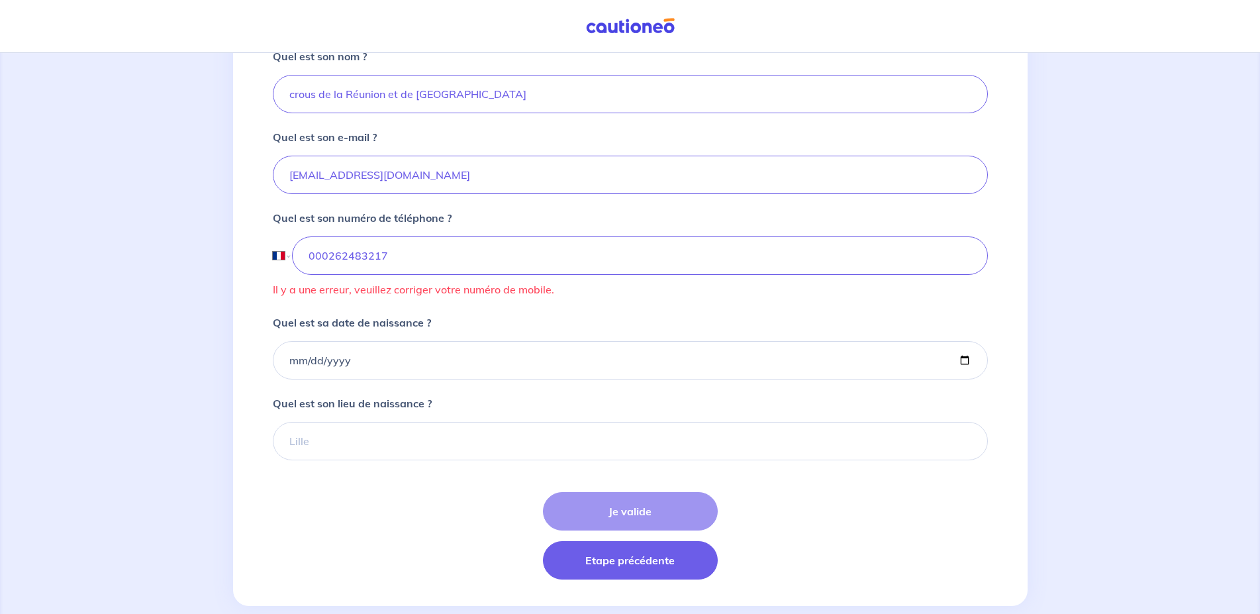
click at [656, 558] on button "Etape précédente" at bounding box center [630, 560] width 175 height 38
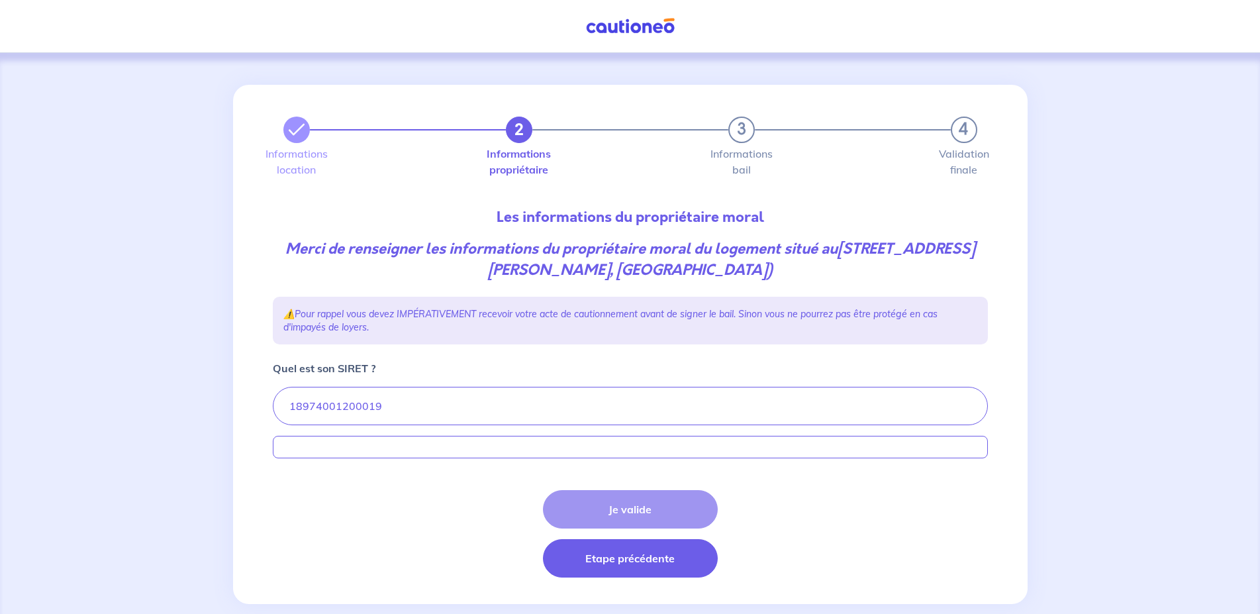
click at [652, 554] on button "Etape précédente" at bounding box center [630, 558] width 175 height 38
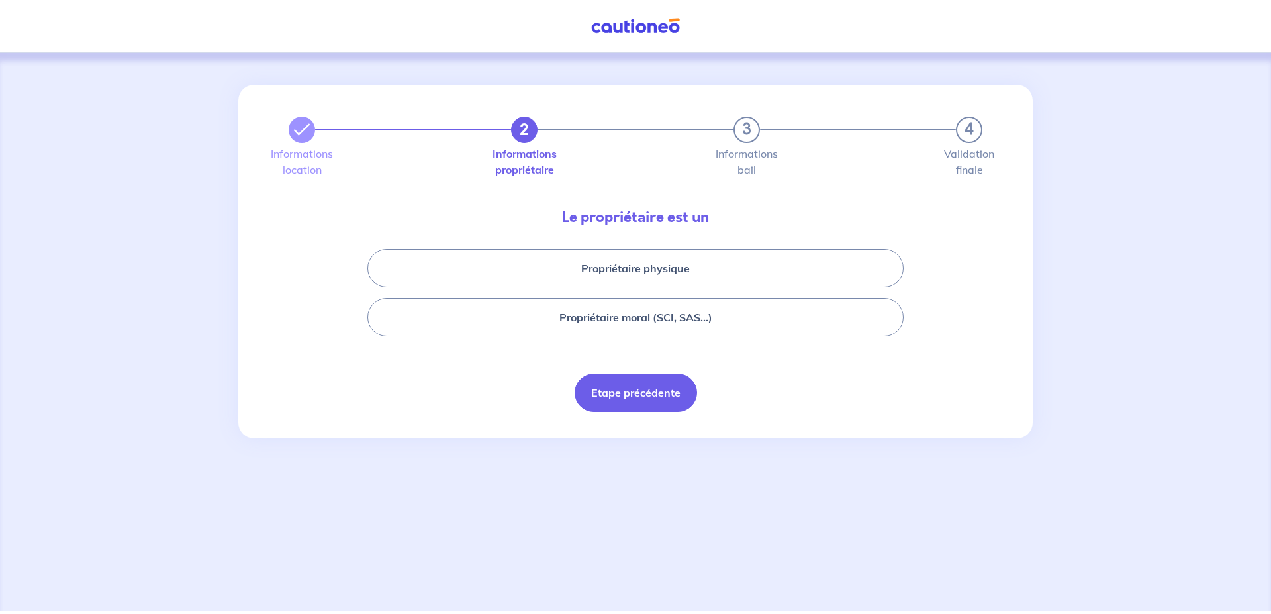
click at [618, 393] on button "Etape précédente" at bounding box center [636, 392] width 123 height 38
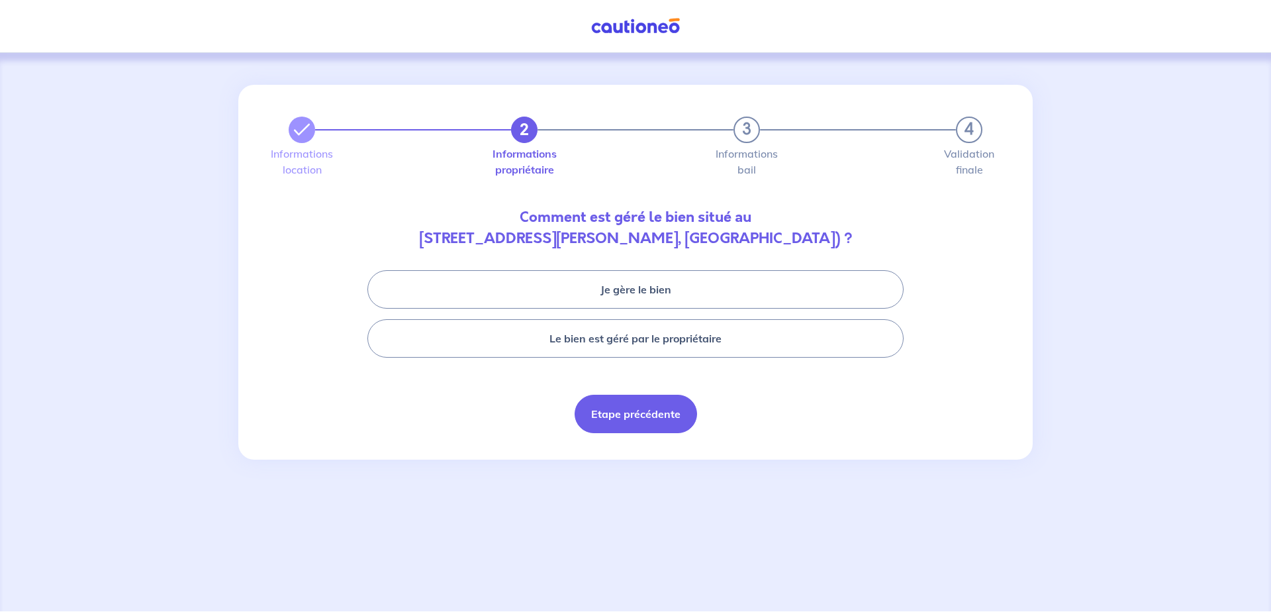
click at [644, 408] on button "Etape précédente" at bounding box center [636, 414] width 123 height 38
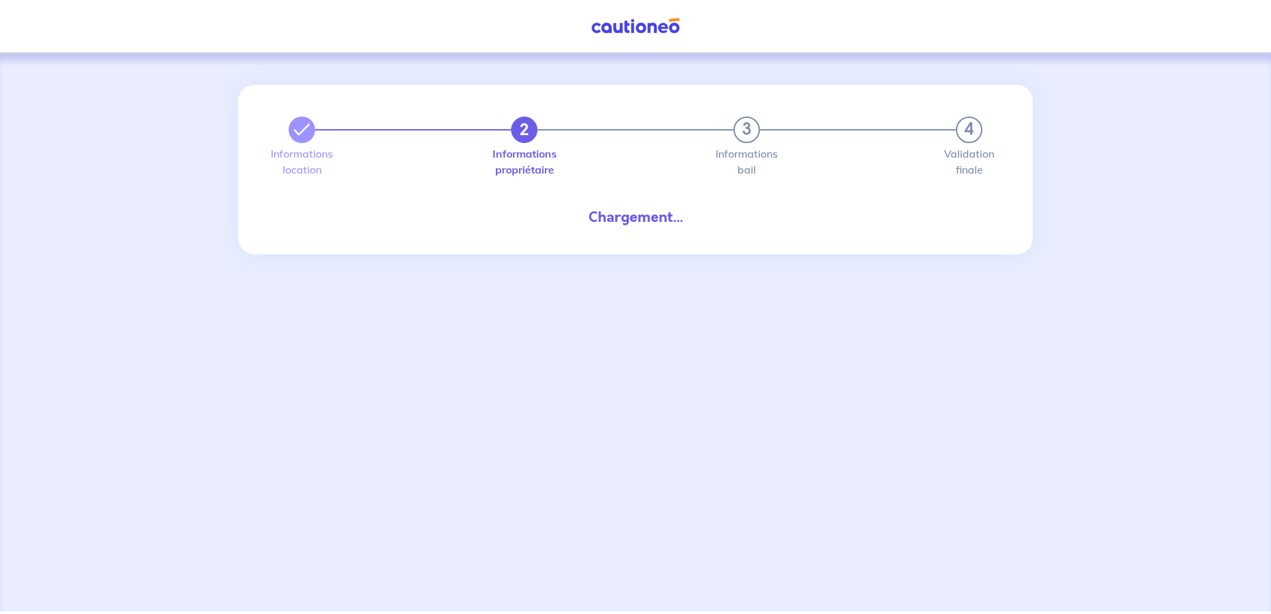
select select "FR"
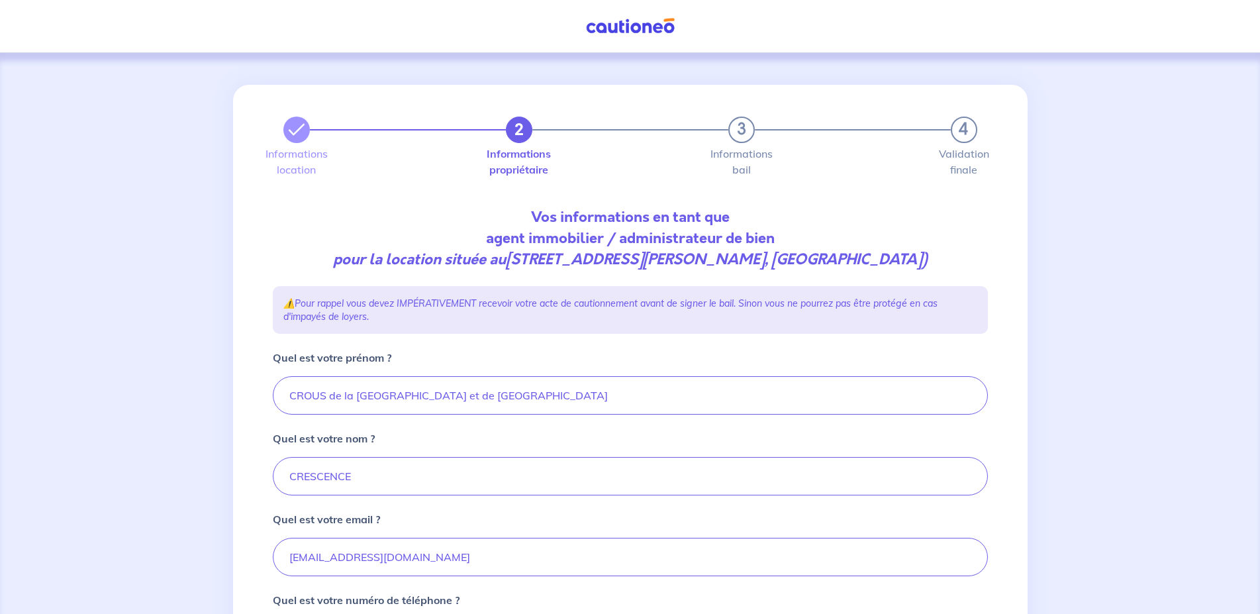
scroll to position [242, 0]
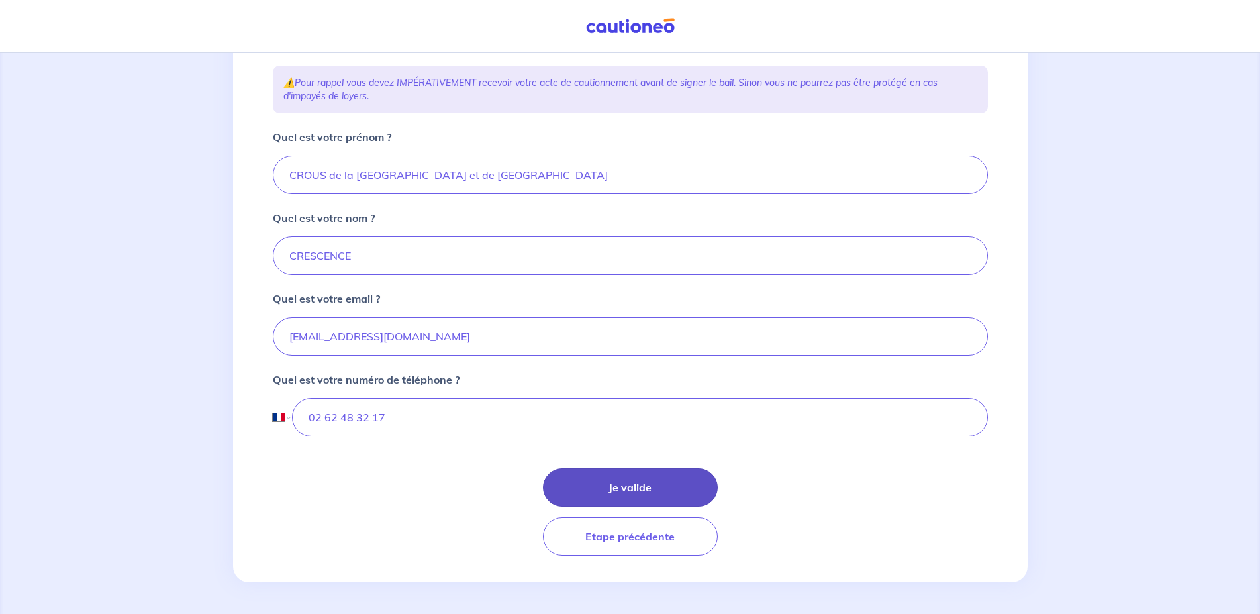
click at [628, 482] on button "Je valide" at bounding box center [630, 487] width 175 height 38
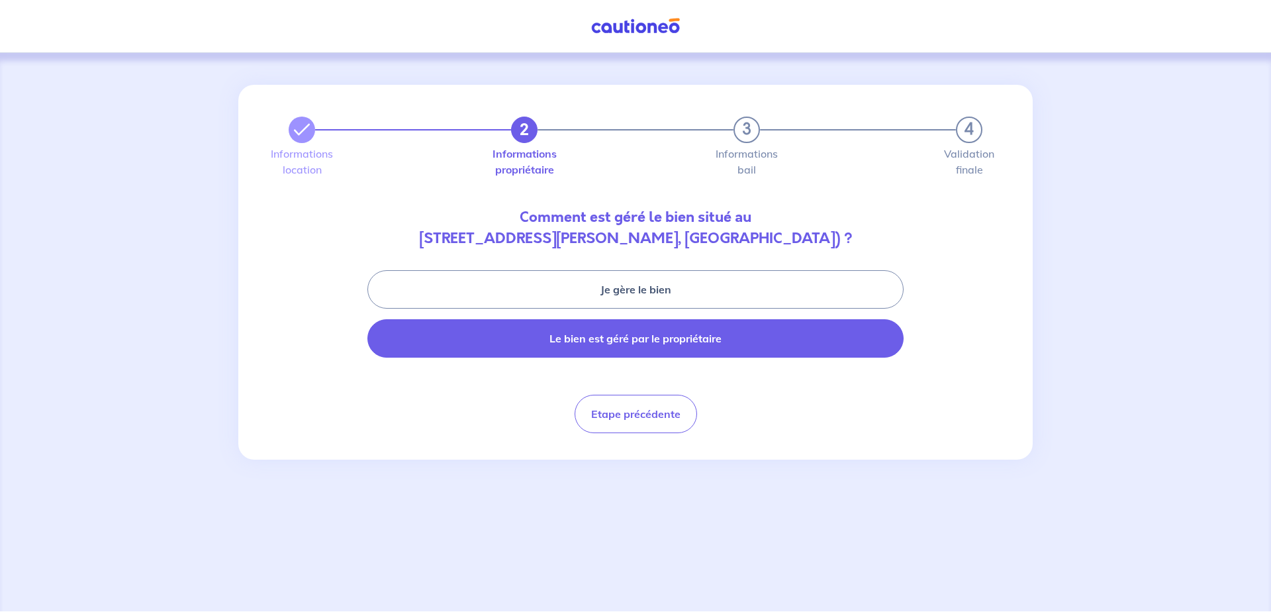
click at [629, 342] on button "Le bien est géré par le propriétaire" at bounding box center [636, 338] width 536 height 38
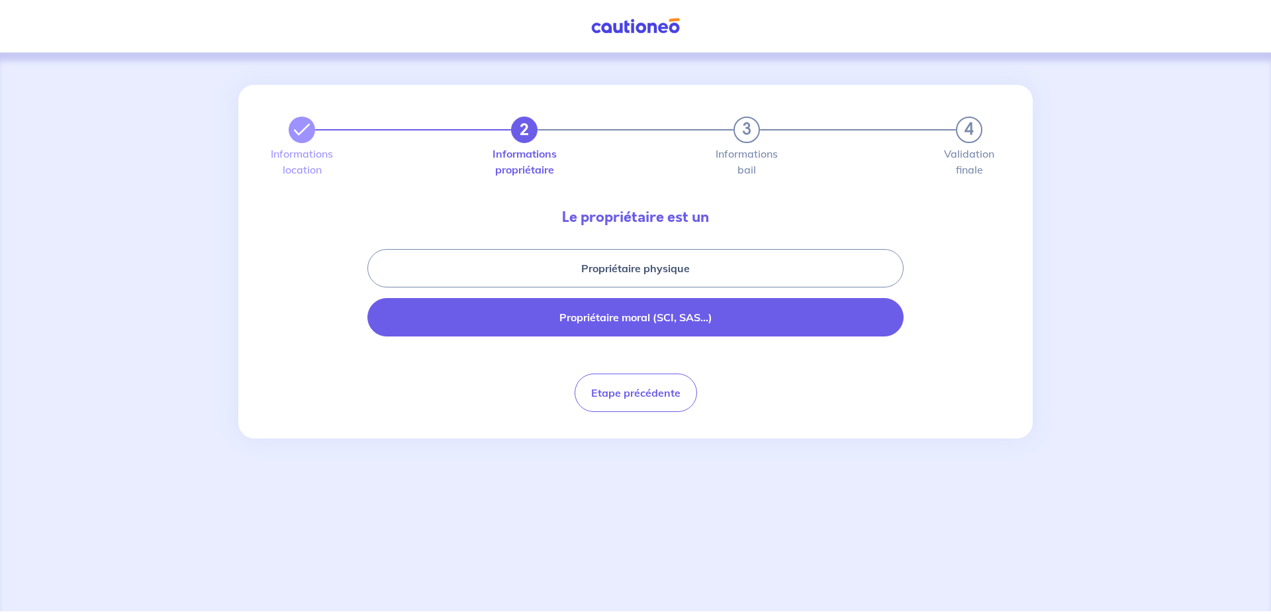
click at [686, 320] on button "Propriétaire moral (SCI, SAS...)" at bounding box center [636, 317] width 536 height 38
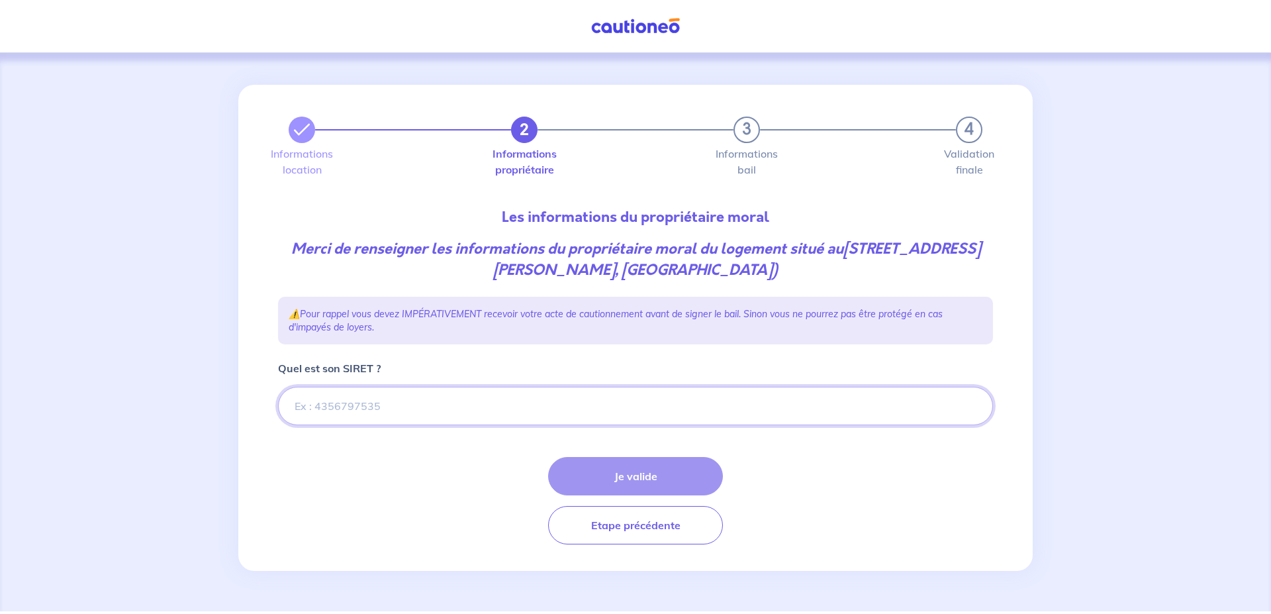
click at [333, 411] on input "Quel est son SIRET ?" at bounding box center [635, 406] width 715 height 38
